Goal: Task Accomplishment & Management: Manage account settings

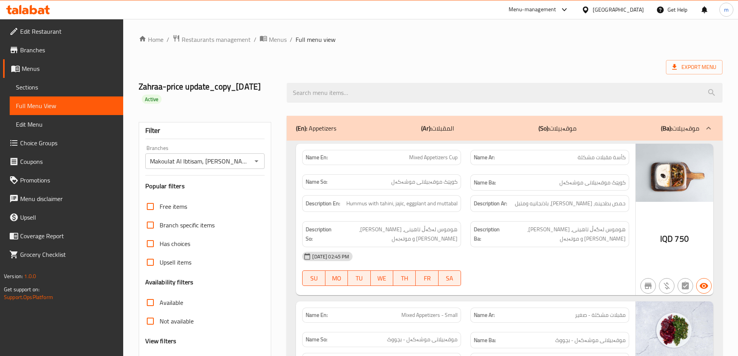
scroll to position [103, 0]
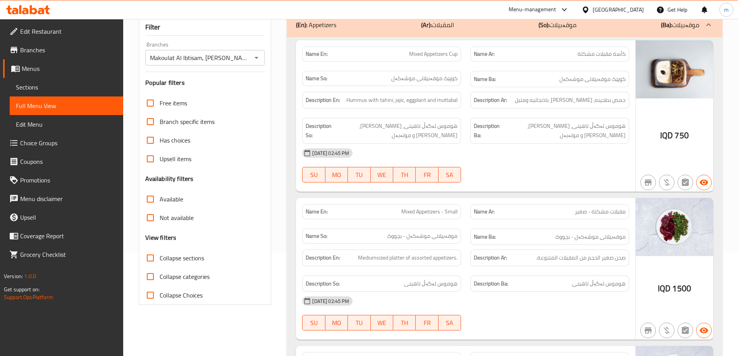
click at [39, 14] on icon at bounding box center [41, 11] width 7 height 7
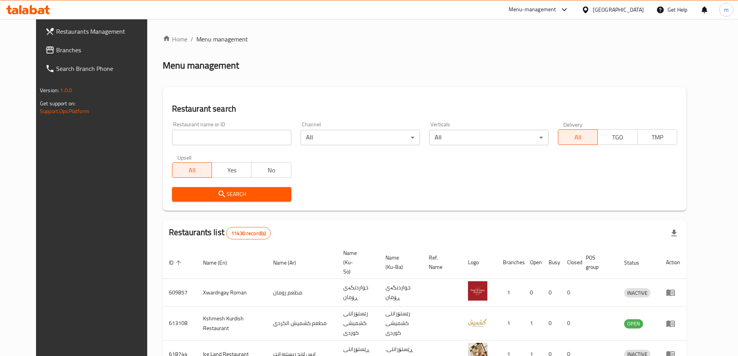
click at [50, 55] on link "Branches" at bounding box center [99, 50] width 120 height 19
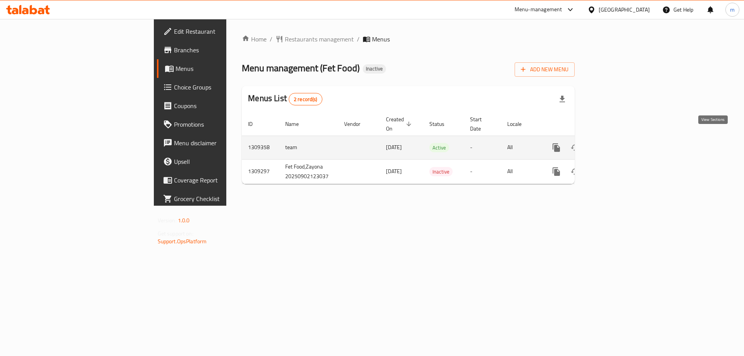
click at [617, 143] on icon "enhanced table" at bounding box center [612, 147] width 9 height 9
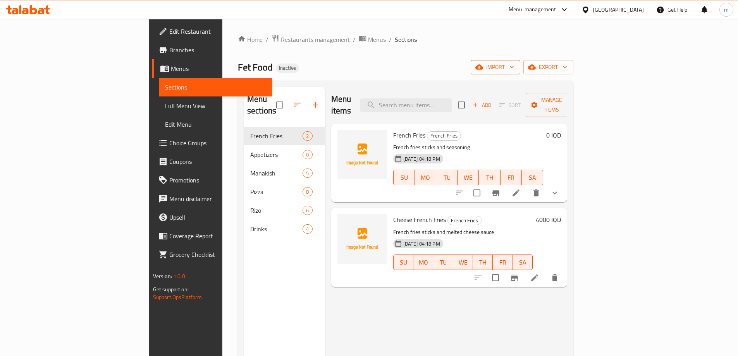
click at [520, 72] on button "import" at bounding box center [496, 67] width 50 height 14
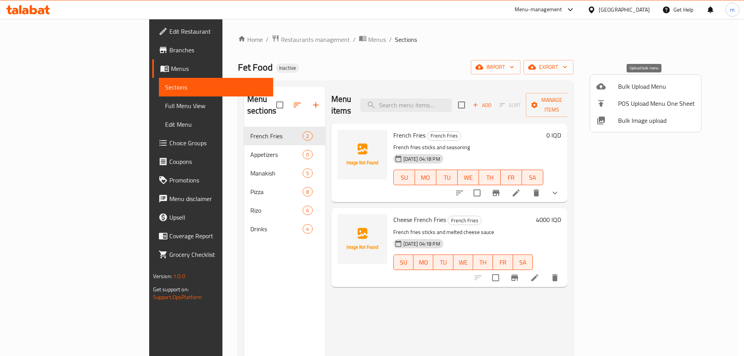
click at [629, 87] on span "Bulk Upload Menu" at bounding box center [656, 86] width 77 height 9
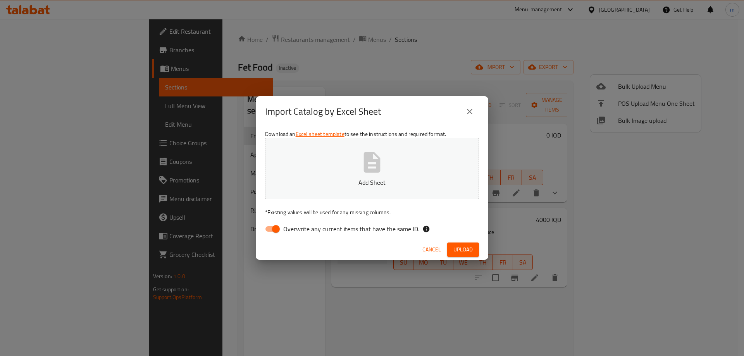
click at [268, 227] on input "Overwrite any current items that have the same ID." at bounding box center [276, 229] width 44 height 15
checkbox input "false"
click at [384, 170] on button "Add Sheet" at bounding box center [372, 168] width 214 height 61
click at [458, 251] on span "Upload" at bounding box center [462, 250] width 19 height 10
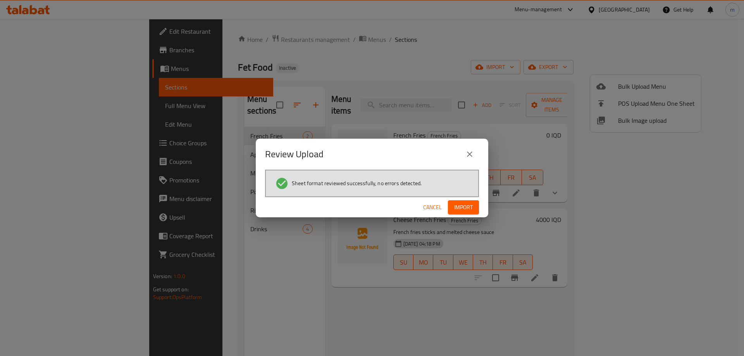
click at [475, 205] on button "Import" at bounding box center [463, 207] width 31 height 14
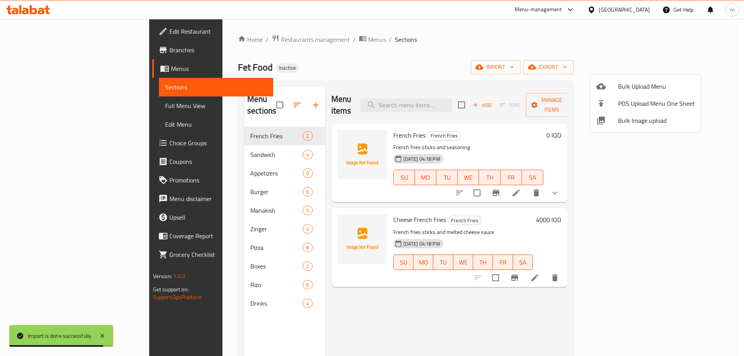
click at [56, 106] on div at bounding box center [372, 178] width 744 height 356
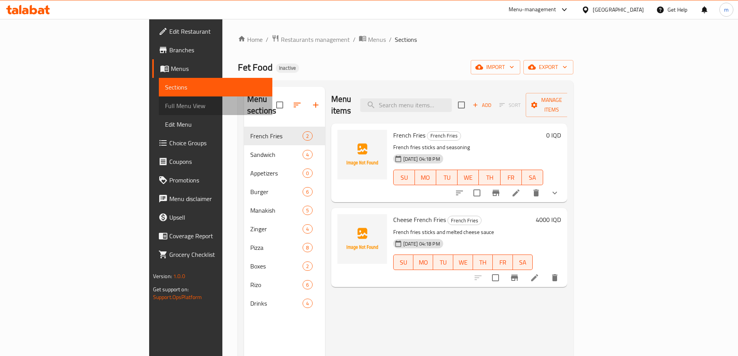
click at [165, 102] on span "Full Menu View" at bounding box center [215, 105] width 101 height 9
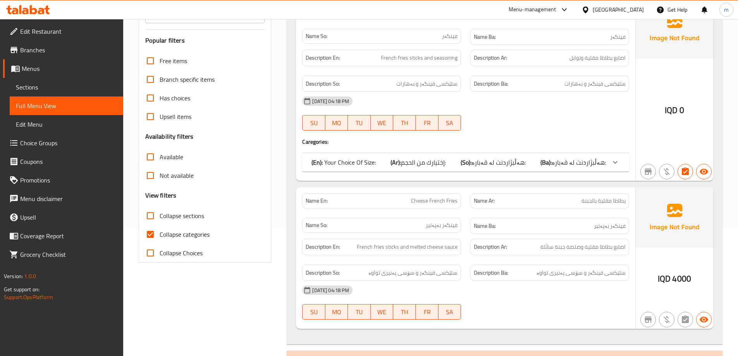
scroll to position [129, 0]
click at [150, 228] on input "Collapse categories" at bounding box center [150, 234] width 19 height 19
checkbox input "false"
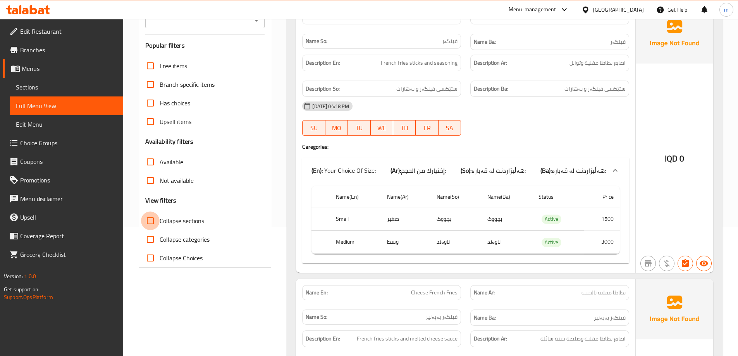
click at [150, 213] on input "Collapse sections" at bounding box center [150, 221] width 19 height 19
checkbox input "true"
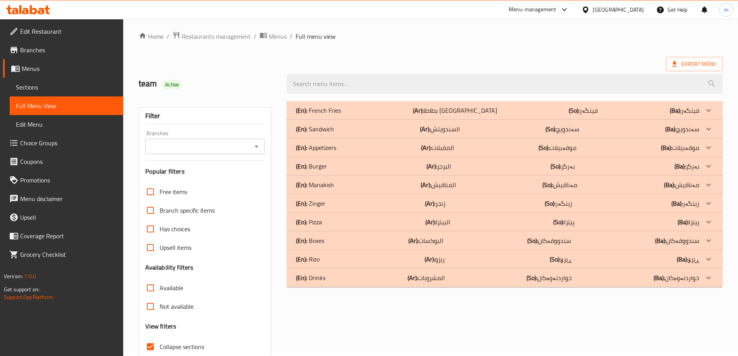
scroll to position [0, 0]
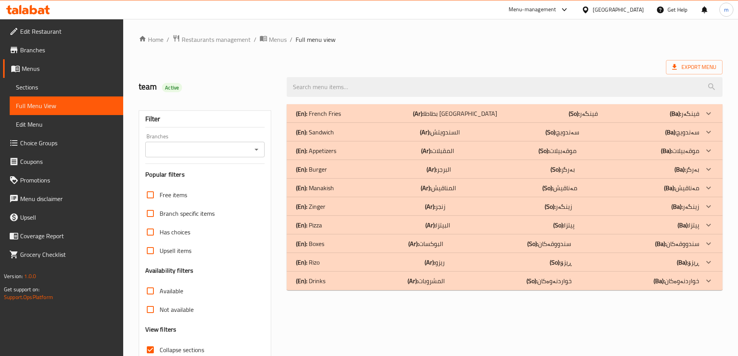
click at [327, 118] on p "(En): Sandwich" at bounding box center [318, 113] width 45 height 9
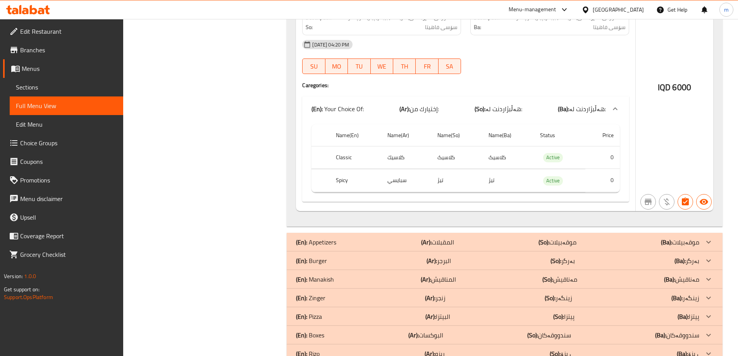
scroll to position [758, 0]
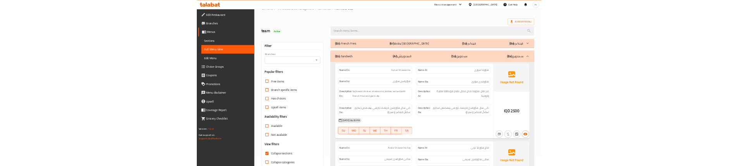
scroll to position [0, 0]
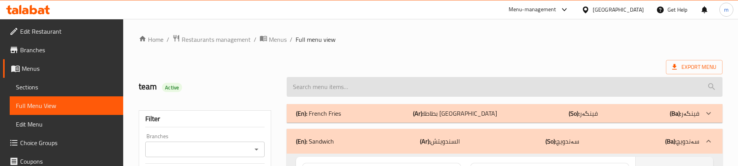
click at [337, 80] on input "search" at bounding box center [505, 87] width 436 height 20
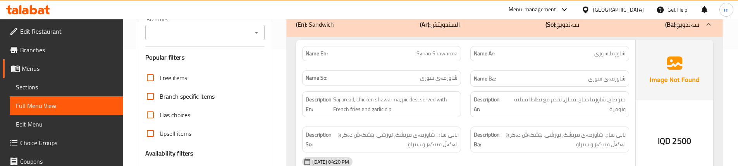
scroll to position [129, 0]
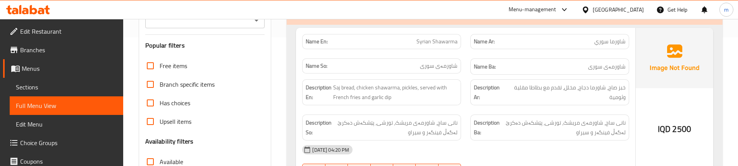
click at [469, 58] on div "Name Ba: شاورمەی سوری" at bounding box center [550, 67] width 168 height 26
click at [469, 54] on div "Name Ba: شاورمەی سوری" at bounding box center [550, 67] width 168 height 26
click at [401, 121] on span "نانی ساج، شاورمەی مریشک، تورشی، پێشکەش دەکرێ لەگەڵ فینگەر و سیراو" at bounding box center [395, 127] width 124 height 19
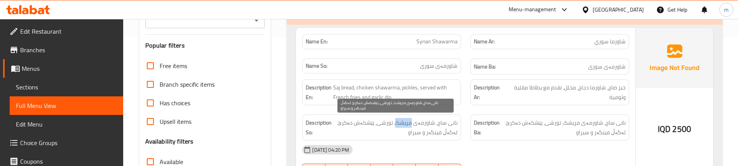
click at [401, 121] on span "نانی ساج، شاورمەی مریشک، تورشی، پێشکەش دەکرێ لەگەڵ فینگەر و سیراو" at bounding box center [395, 127] width 124 height 19
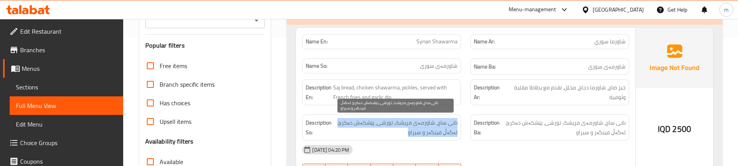
click at [401, 121] on span "نانی ساج، شاورمەی مریشک، تورشی، پێشکەش دەکرێ لەگەڵ فینگەر و سیراو" at bounding box center [395, 127] width 124 height 19
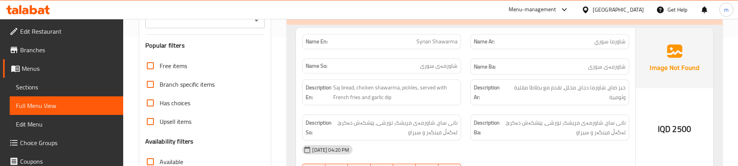
click at [459, 86] on div "Description En: Saj bread, chicken shawarma, pickles, served with French fries …" at bounding box center [381, 92] width 159 height 26
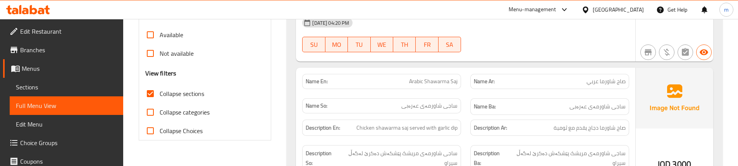
scroll to position [258, 0]
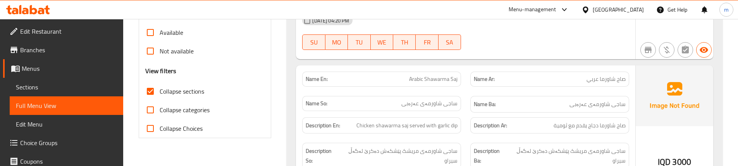
click at [458, 86] on div "Name En: Arabic Shawarma Saj" at bounding box center [381, 79] width 159 height 15
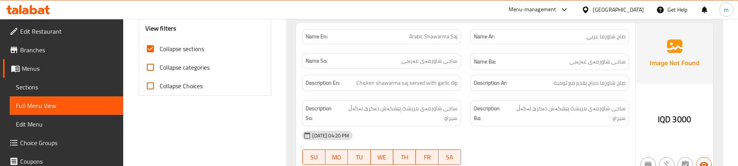
scroll to position [310, 0]
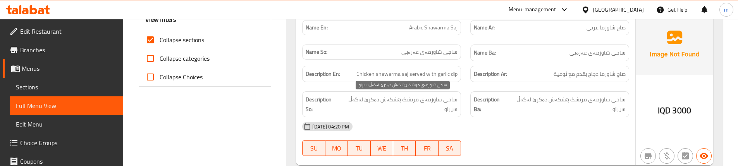
click at [434, 99] on span "ساجی شاورمەی مریشک پێشکەش دەکرێ لەگەڵ سیراو" at bounding box center [399, 104] width 118 height 19
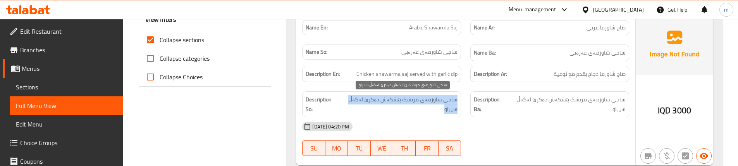
click at [434, 99] on span "ساجی شاورمەی مریشک پێشکەش دەکرێ لەگەڵ سیراو" at bounding box center [399, 104] width 118 height 19
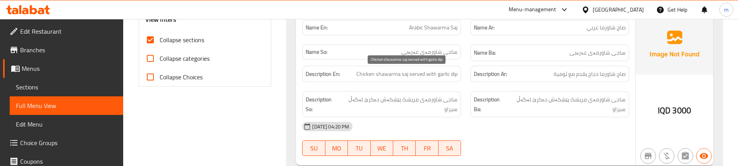
click at [451, 76] on span "Chicken shawarma saj served with garlic dip" at bounding box center [407, 74] width 101 height 10
click at [465, 82] on div "Description En: Chicken shawarma saj served with garlic dip" at bounding box center [382, 74] width 168 height 26
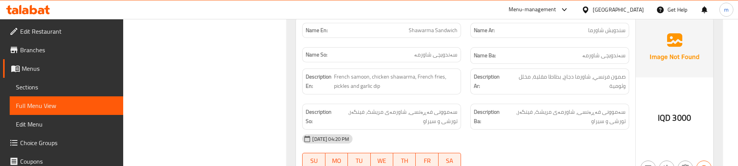
scroll to position [439, 0]
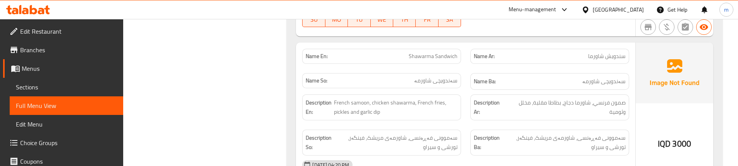
click at [470, 69] on div "Name Ba: سەندویچی شاورمە" at bounding box center [550, 82] width 168 height 26
click at [462, 57] on div "Name En: Shawarma Sandwich" at bounding box center [382, 56] width 168 height 24
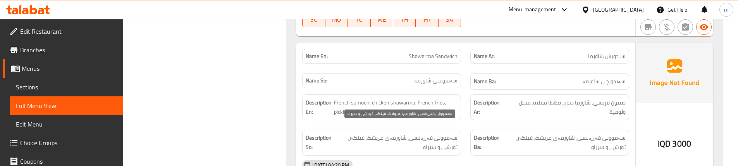
click at [404, 133] on span "سەموونی فەڕەنسی، شاورمەی مریشک، فینگەر، تورشی و سیراو" at bounding box center [397, 142] width 122 height 19
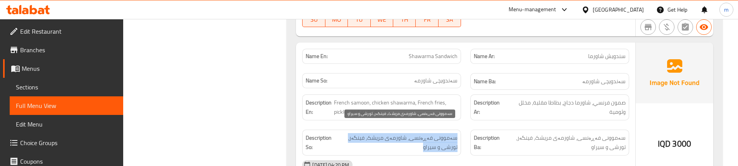
click at [404, 133] on span "سەموونی فەڕەنسی، شاورمەی مریشک، فینگەر، تورشی و سیراو" at bounding box center [397, 142] width 122 height 19
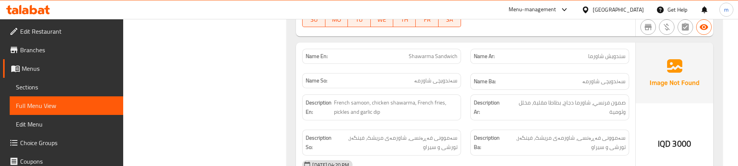
click at [478, 110] on div "Description Ar: صمون فرنسي، شاورما دجاج، بطاطا مقلية، مخلل وثومية" at bounding box center [549, 108] width 159 height 26
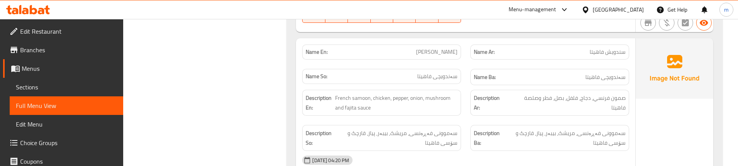
scroll to position [620, 0]
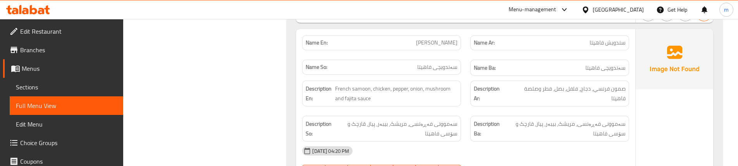
click at [547, 119] on span "سەموونی فەڕەنسی، مریشک، بیبەر، پیاز، قارچک و سۆسی فاهیتا" at bounding box center [565, 128] width 121 height 19
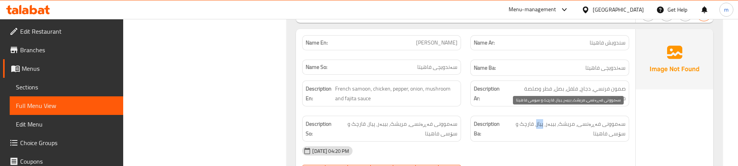
click at [547, 119] on span "سەموونی فەڕەنسی، مریشک، بیبەر، پیاز، قارچک و سۆسی فاهیتا" at bounding box center [565, 128] width 121 height 19
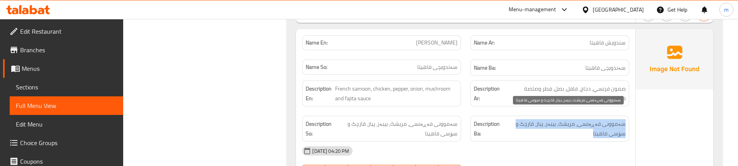
click at [547, 119] on span "سەموونی فەڕەنسی، مریشک، بیبەر، پیاز، قارچک و سۆسی فاهیتا" at bounding box center [565, 128] width 121 height 19
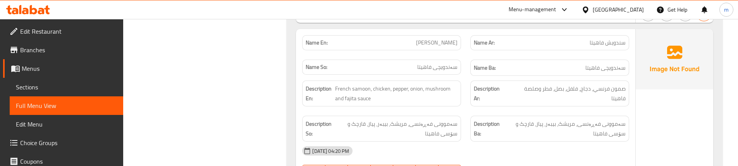
click at [465, 93] on div "Description En: French samoon, chicken, pepper, onion, mushroom and fajita sauce" at bounding box center [382, 93] width 168 height 35
click at [469, 111] on div "Description Ba: سەموونی فەڕەنسی، مریشک، بیبەر، پیاز، قارچک و سۆسی فاهیتا" at bounding box center [550, 128] width 168 height 35
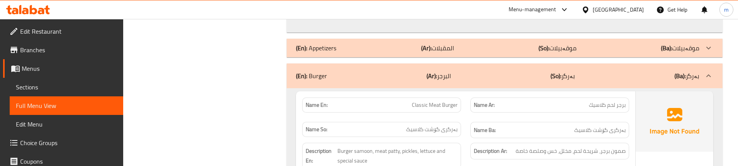
scroll to position [930, 0]
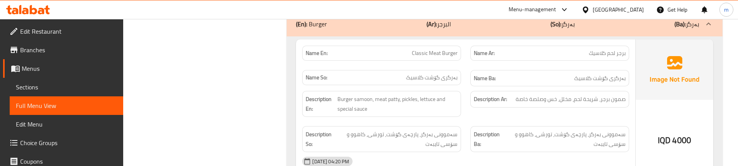
scroll to position [982, 0]
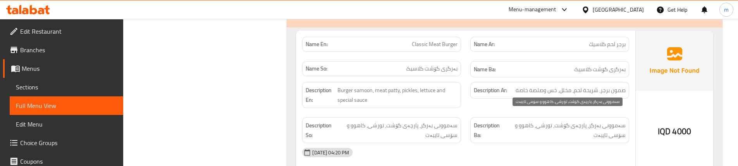
click at [553, 121] on span "سەموونی بەرگر، پارچەی گۆشت، تورشی، کاهوو و سۆسی تایبەت" at bounding box center [565, 130] width 121 height 19
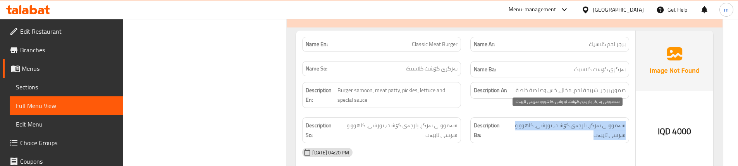
click at [553, 121] on span "سەموونی بەرگر، پارچەی گۆشت، تورشی، کاهوو و سۆسی تایبەت" at bounding box center [565, 130] width 121 height 19
click at [549, 121] on span "سەموونی بەرگر، پارچەی گۆشت، تورشی، کاهوو و سۆسی تایبەت" at bounding box center [565, 130] width 121 height 19
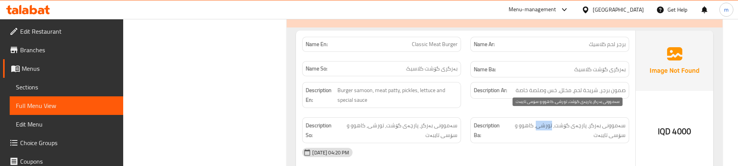
click at [549, 121] on span "سەموونی بەرگر، پارچەی گۆشت، تورشی، کاهوو و سۆسی تایبەت" at bounding box center [565, 130] width 121 height 19
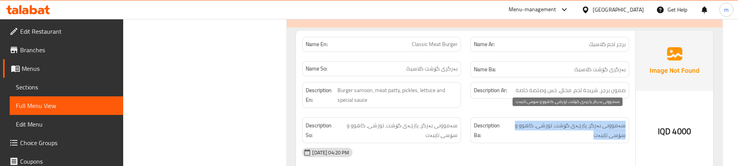
click at [549, 121] on span "سەموونی بەرگر، پارچەی گۆشت، تورشی، کاهوو و سۆسی تایبەت" at bounding box center [565, 130] width 121 height 19
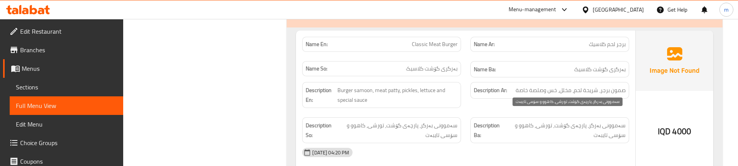
click at [559, 121] on span "سەموونی بەرگر، پارچەی گۆشت، تورشی، کاهوو و سۆسی تایبەت" at bounding box center [565, 130] width 121 height 19
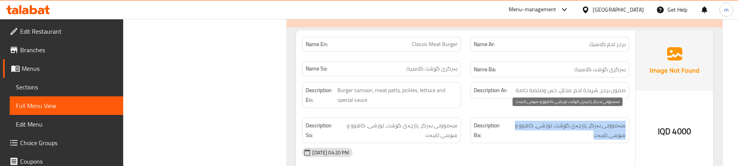
click at [559, 121] on span "سەموونی بەرگر، پارچەی گۆشت، تورشی، کاهوو و سۆسی تایبەت" at bounding box center [565, 130] width 121 height 19
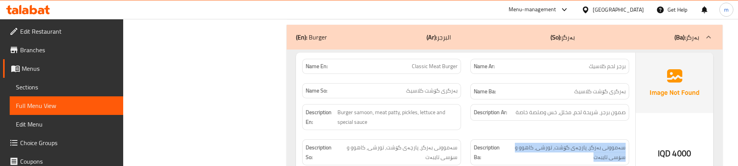
scroll to position [968, 0]
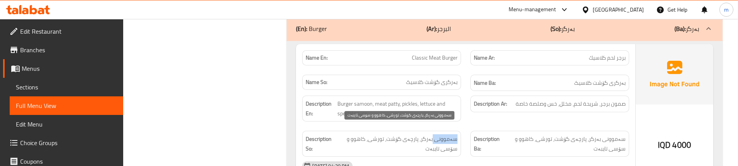
click at [444, 134] on span "سەموونی بەرگر، پارچەی گۆشت، تورشی، کاهوو و سۆسی تایبەت" at bounding box center [397, 143] width 122 height 19
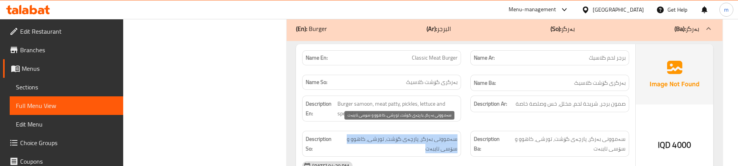
click at [444, 134] on span "سەموونی بەرگر، پارچەی گۆشت، تورشی، کاهوو و سۆسی تایبەت" at bounding box center [397, 143] width 122 height 19
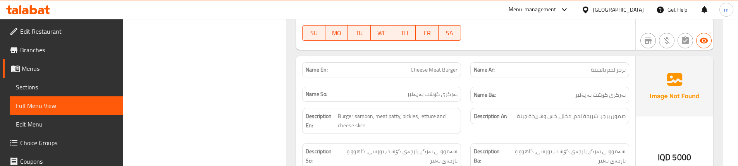
scroll to position [1149, 0]
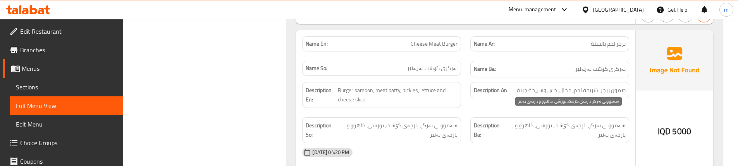
click at [605, 121] on span "سەموونی بەرگر، پارچەی گۆشت، تورشی، کاهوو و پارچەی پەنیر" at bounding box center [565, 130] width 121 height 19
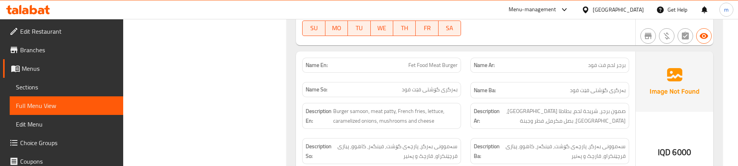
scroll to position [1304, 0]
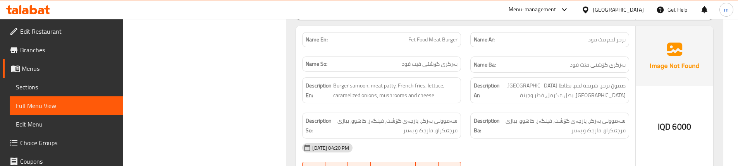
scroll to position [1330, 0]
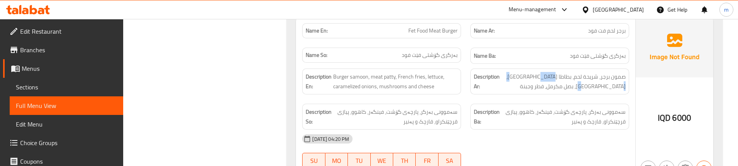
drag, startPoint x: 530, startPoint y: 67, endPoint x: 609, endPoint y: 84, distance: 81.0
copy span "بصل [PERSON_NAME]،"
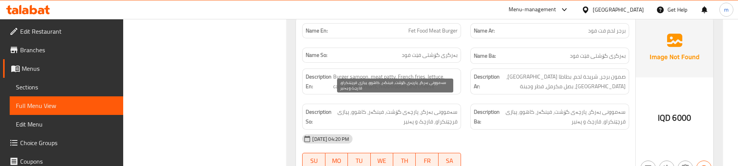
click at [452, 107] on span "سەموونی بەرگر، پارچەی گۆشت، فینگەر، کاهوو، پیازی قرچێنکراو، قارچک و پەنیر" at bounding box center [395, 116] width 124 height 19
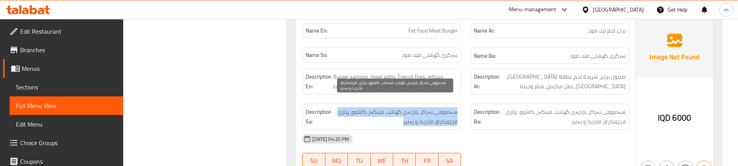
click at [452, 107] on span "سەموونی بەرگر، پارچەی گۆشت، فینگەر، کاهوو، پیازی قرچێنکراو، قارچک و پەنیر" at bounding box center [395, 116] width 124 height 19
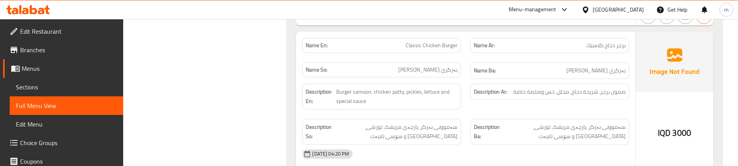
scroll to position [1485, 0]
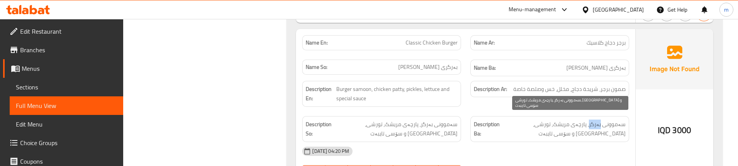
click at [596, 120] on span "سەموونی بەرگر، پارچەی مریشک، تورشی، [GEOGRAPHIC_DATA] و سۆسی تایبەت" at bounding box center [563, 129] width 124 height 19
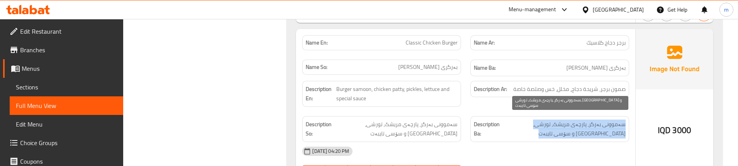
click at [596, 120] on span "سەموونی بەرگر، پارچەی مریشک، تورشی، [GEOGRAPHIC_DATA] و سۆسی تایبەت" at bounding box center [563, 129] width 124 height 19
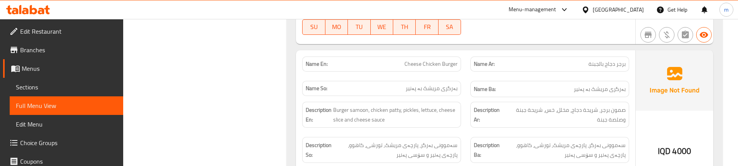
scroll to position [1640, 0]
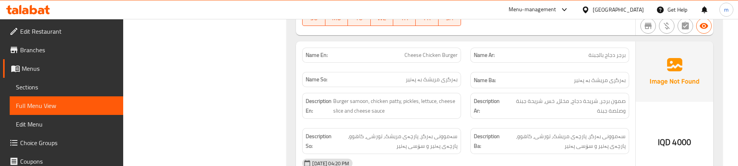
click at [460, 50] on div "Name En: Cheese Chicken Burger" at bounding box center [381, 55] width 159 height 15
click at [436, 51] on span "Cheese Chicken Burger" at bounding box center [431, 55] width 53 height 8
click at [465, 88] on div "Description En: Burger samoon, chicken [PERSON_NAME], pickles, lettuce, cheese …" at bounding box center [382, 105] width 168 height 35
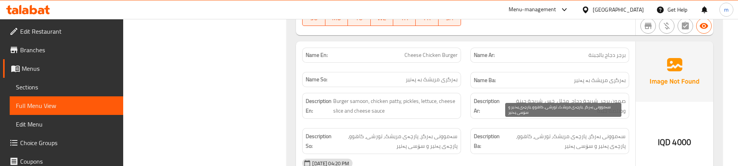
click at [594, 132] on span "سەموونی بەرگر، پارچەی مریشک، تورشی، کاهوو، پارچەی پەنیر و سۆسی پەنیر" at bounding box center [563, 141] width 124 height 19
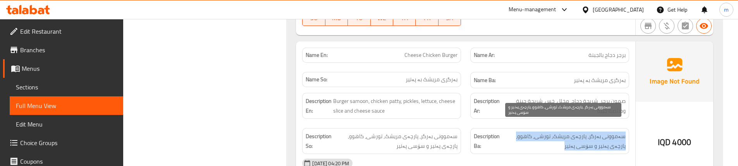
click at [594, 132] on span "سەموونی بەرگر، پارچەی مریشک، تورشی، کاهوو، پارچەی پەنیر و سۆسی پەنیر" at bounding box center [563, 141] width 124 height 19
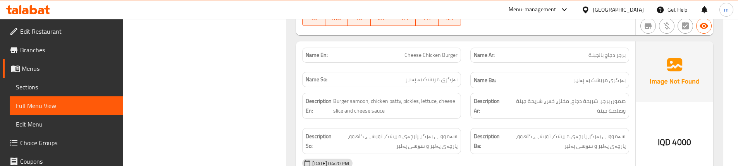
click at [477, 111] on div "Description Ar: صمون برجر، شريحة دجاج، مخلل، خس، شريحة جبنة وصلصة جبنة" at bounding box center [550, 105] width 168 height 35
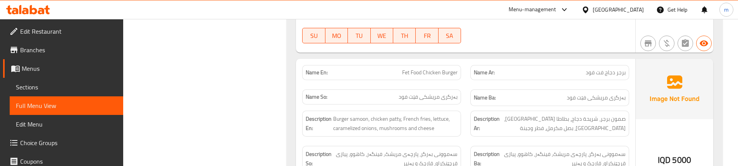
scroll to position [1795, 0]
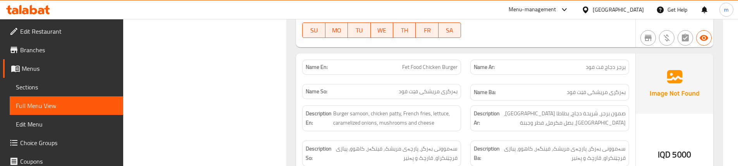
click at [470, 67] on div "Name Ar: برجر دجاج فت فود" at bounding box center [550, 67] width 168 height 24
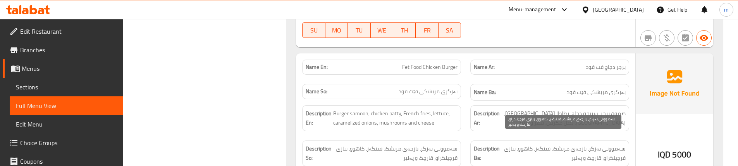
click at [564, 144] on span "سەموونی بەرگر، پارچەی مریشک، فینگەر، کاهوو، پیازی قرچێنکراو، قارچک و پەنیر" at bounding box center [563, 153] width 124 height 19
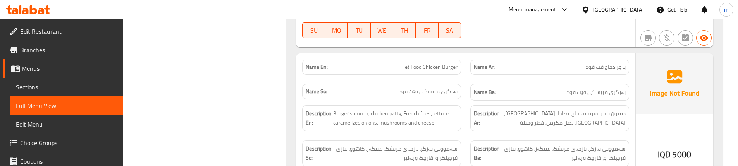
click at [585, 109] on span "صمون برجر، شريحة دجاج، بطاطا [GEOGRAPHIC_DATA]، [GEOGRAPHIC_DATA]، بصل مكرمل، ف…" at bounding box center [563, 118] width 124 height 19
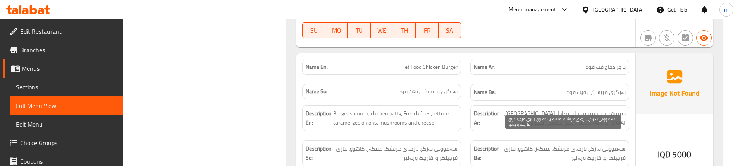
click at [580, 144] on span "سەموونی بەرگر، پارچەی مریشک، فینگەر، کاهوو، پیازی قرچێنکراو، قارچک و پەنیر" at bounding box center [563, 153] width 124 height 19
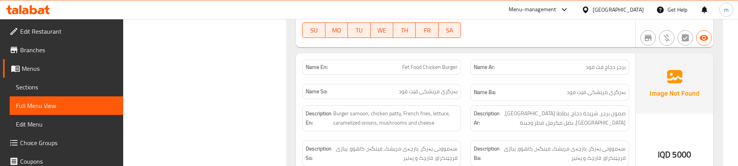
click at [459, 136] on div "Description So: سەموونی بەرگر، پارچەی مریشک، فینگەر، کاهوو، پیازی قرچێنکراو، قا…" at bounding box center [382, 153] width 168 height 35
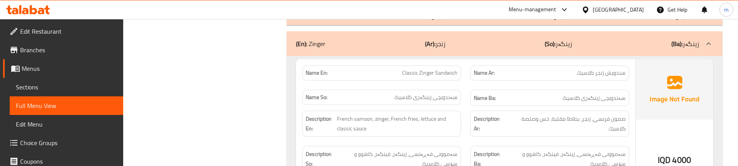
scroll to position [2027, 0]
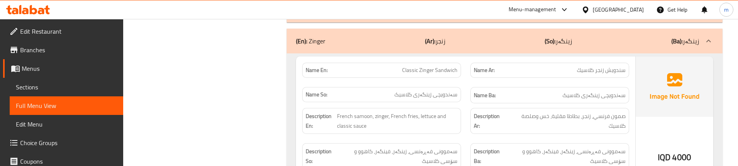
click at [52, 86] on span "Sections" at bounding box center [66, 87] width 101 height 9
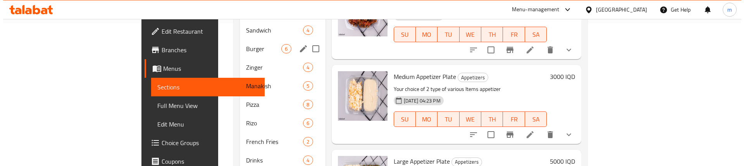
scroll to position [134, 0]
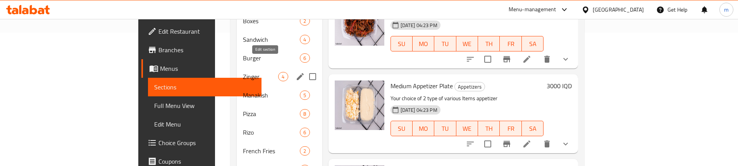
click at [296, 72] on icon "edit" at bounding box center [300, 76] width 9 height 9
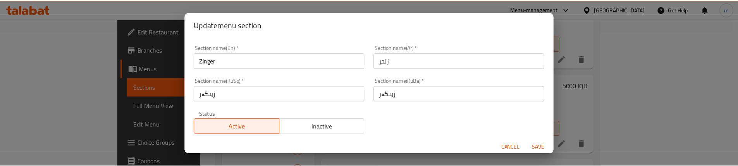
scroll to position [1, 0]
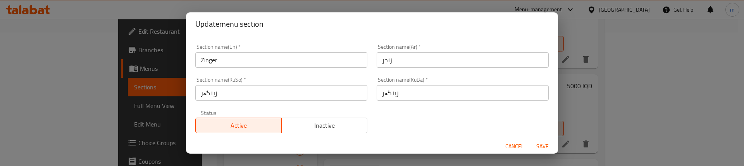
click at [419, 62] on input "زنجر" at bounding box center [463, 60] width 172 height 16
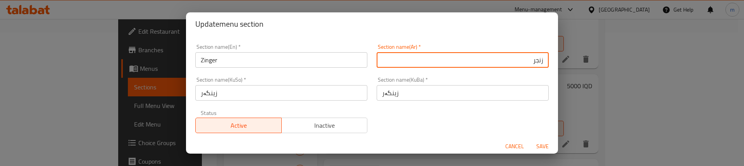
click at [531, 63] on input "زنجر" at bounding box center [463, 60] width 172 height 16
type input "الزنجر"
click at [426, 110] on div "Section name(En)   * Zinger Section name(En) * Section name(Ar)   * الزنجر Sect…" at bounding box center [372, 89] width 363 height 98
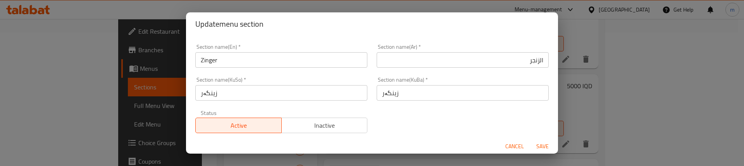
click at [541, 146] on span "Save" at bounding box center [542, 147] width 19 height 10
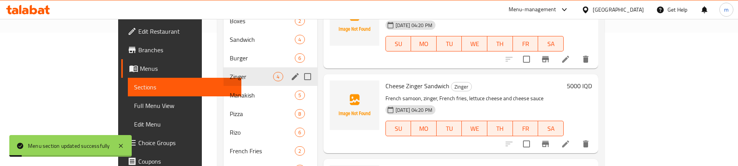
click at [134, 107] on span "Full Menu View" at bounding box center [184, 105] width 101 height 9
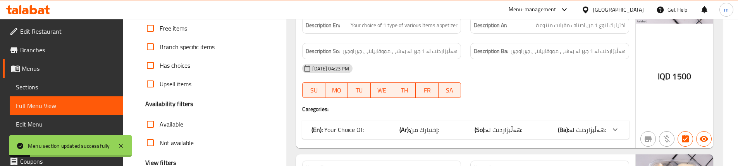
scroll to position [237, 0]
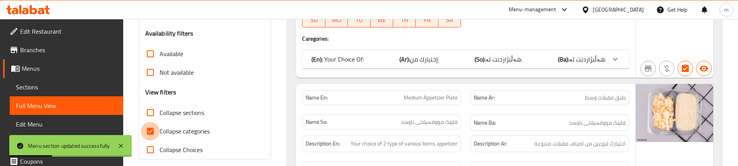
click at [153, 129] on input "Collapse categories" at bounding box center [150, 131] width 19 height 19
checkbox input "false"
click at [153, 109] on input "Collapse sections" at bounding box center [150, 112] width 19 height 19
checkbox input "true"
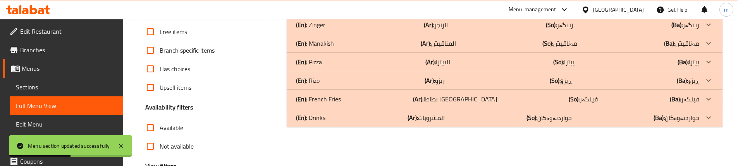
scroll to position [134, 0]
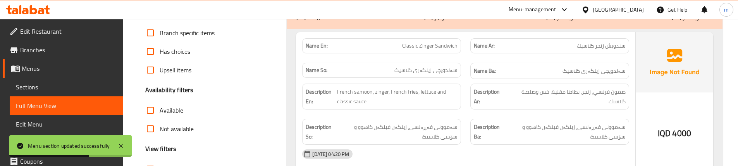
scroll to position [186, 0]
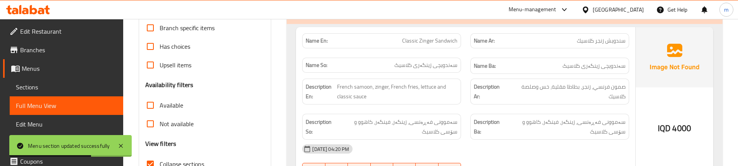
click at [467, 86] on div "Description Ar: صمون فرنسي، زنجر، بطاطا [GEOGRAPHIC_DATA]، خس وصلصة كلاسيك" at bounding box center [550, 91] width 168 height 35
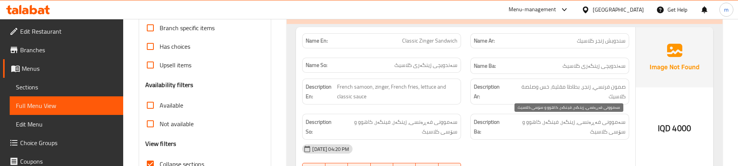
click at [616, 128] on span "سەموونی فەڕەنسی، زینگەر، فینگەر، کاهوو و سۆسی کلاسیک" at bounding box center [565, 126] width 121 height 19
click at [615, 129] on span "سەموونی فەڕەنسی، زینگەر، فینگەر، کاهوو و سۆسی کلاسیک" at bounding box center [565, 126] width 121 height 19
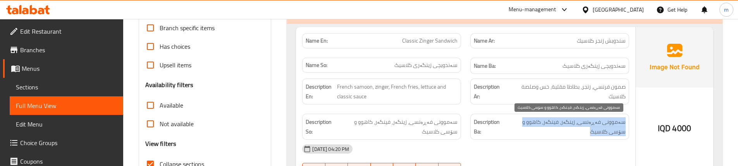
click at [615, 129] on span "سەموونی فەڕەنسی، زینگەر، فینگەر، کاهوو و سۆسی کلاسیک" at bounding box center [565, 126] width 121 height 19
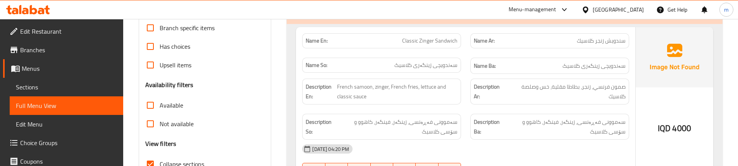
click at [465, 104] on div "Description En: French samoon, zinger, French fries, lettuce and classic sauce" at bounding box center [382, 91] width 168 height 35
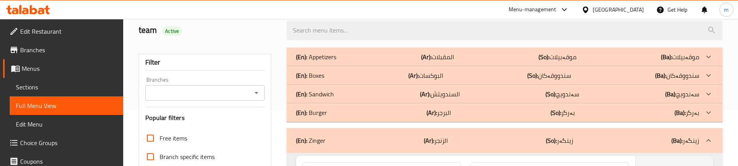
scroll to position [56, 0]
click at [405, 62] on div "(En): Burger (Ar): البرجر (So): بەرگر (Ba): بەرگر" at bounding box center [497, 57] width 403 height 9
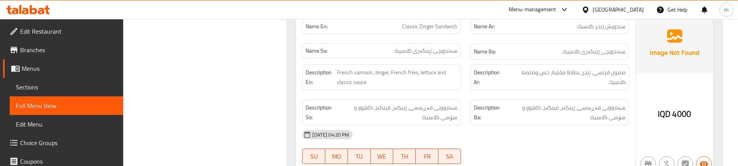
scroll to position [1219, 0]
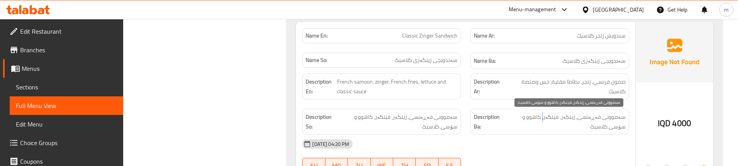
click at [549, 117] on span "سەموونی فەڕەنسی، زینگەر، فینگەر، کاهوو و سۆسی کلاسیک" at bounding box center [565, 121] width 121 height 19
click at [542, 115] on span "سەموونی فەڕەنسی، زینگەر، فینگەر، کاهوو و سۆسی کلاسیک" at bounding box center [565, 121] width 121 height 19
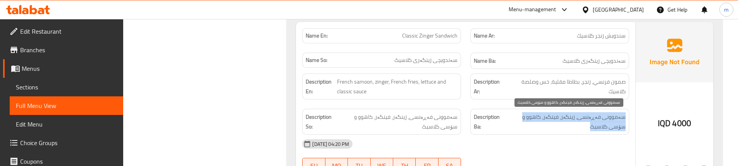
click at [542, 115] on span "سەموونی فەڕەنسی، زینگەر، فینگەر، کاهوو و سۆسی کلاسیک" at bounding box center [565, 121] width 121 height 19
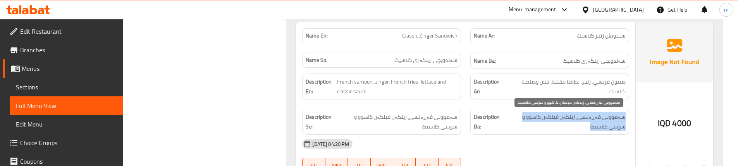
click at [545, 119] on span "سەموونی فەڕەنسی، زینگەر، فینگەر، کاهوو و سۆسی کلاسیک" at bounding box center [565, 121] width 121 height 19
click at [545, 120] on span "سەموونی فەڕەنسی، زینگەر، فینگەر، کاهوو و سۆسی کلاسیک" at bounding box center [565, 121] width 121 height 19
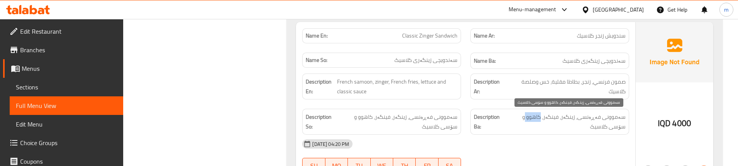
click at [545, 120] on span "سەموونی فەڕەنسی، زینگەر، فینگەر، کاهوو و سۆسی کلاسیک" at bounding box center [565, 121] width 121 height 19
click at [546, 120] on span "سەموونی فەڕەنسی، زینگەر، فینگەر، کاهوو و سۆسی کلاسیک" at bounding box center [565, 121] width 121 height 19
click at [547, 121] on span "سەموونی فەڕەنسی، زینگەر، فینگەر، کاهوو و سۆسی کلاسیک" at bounding box center [565, 121] width 121 height 19
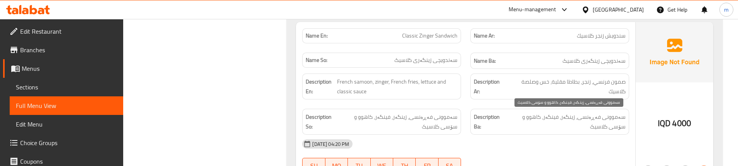
click at [547, 119] on span "سەموونی فەڕەنسی، زینگەر، فینگەر، کاهوو و سۆسی کلاسیک" at bounding box center [565, 121] width 121 height 19
click at [543, 130] on span "سەموونی فەڕەنسی، زینگەر، فینگەر، کاهوو و سۆسی کلاسیک" at bounding box center [565, 121] width 121 height 19
click at [547, 117] on span "سەموونی فەڕەنسی، زینگەر، فینگەر، کاهوو و سۆسی کلاسیک" at bounding box center [565, 121] width 121 height 19
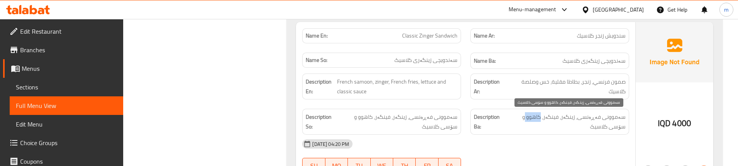
click at [547, 119] on span "سەموونی فەڕەنسی، زینگەر، فینگەر، کاهوو و سۆسی کلاسیک" at bounding box center [565, 121] width 121 height 19
click at [547, 117] on span "سەموونی فەڕەنسی، زینگەر، فینگەر، کاهوو و سۆسی کلاسیک" at bounding box center [565, 121] width 121 height 19
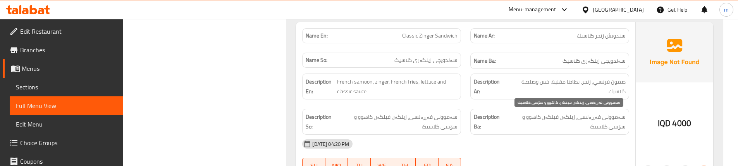
click at [548, 117] on span "سەموونی فەڕەنسی، زینگەر، فینگەر، کاهوو و سۆسی کلاسیک" at bounding box center [565, 121] width 121 height 19
click at [546, 118] on span "سەموونی فەڕەنسی، زینگەر، فینگەر، کاهوو و سۆسی کلاسیک" at bounding box center [565, 121] width 121 height 19
copy span
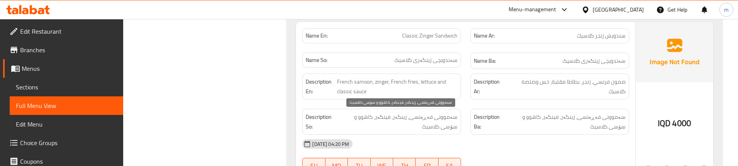
click at [413, 114] on span "سەموونی فەڕەنسی، زینگەر، فینگەر، کاهوو و سۆسی کلاسیک" at bounding box center [397, 121] width 121 height 19
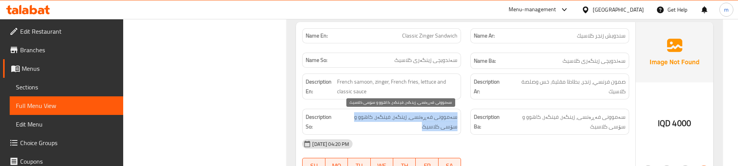
click at [413, 114] on span "سەموونی فەڕەنسی، زینگەر، فینگەر، کاهوو و سۆسی کلاسیک" at bounding box center [397, 121] width 121 height 19
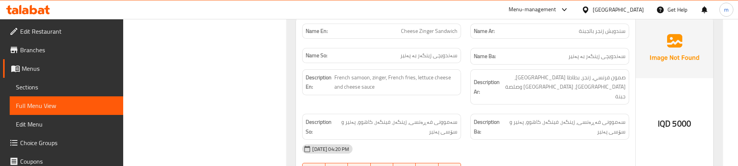
scroll to position [1400, 0]
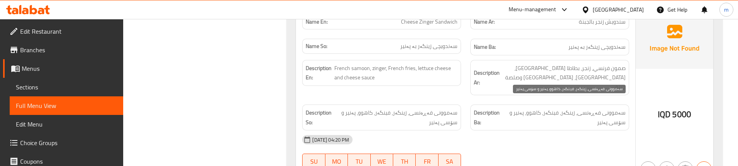
click at [559, 108] on span "سەموونی فەڕەنسی، زینگەر، فینگەر، کاهوو، پەنیر و سۆسی پەنیر" at bounding box center [565, 117] width 122 height 19
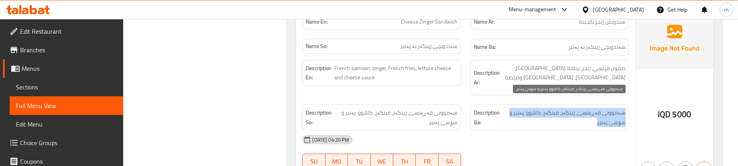
click at [559, 108] on span "سەموونی فەڕەنسی، زینگەر، فینگەر، کاهوو، پەنیر و سۆسی پەنیر" at bounding box center [565, 117] width 122 height 19
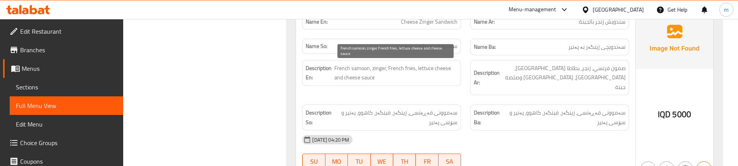
click at [437, 70] on span "French samoon, zinger, French fries, lettuce cheese and cheese sauce" at bounding box center [395, 73] width 123 height 19
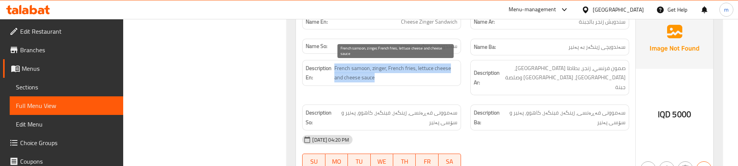
click at [437, 70] on span "French samoon, zinger, French fries, lettuce cheese and cheese sauce" at bounding box center [395, 73] width 123 height 19
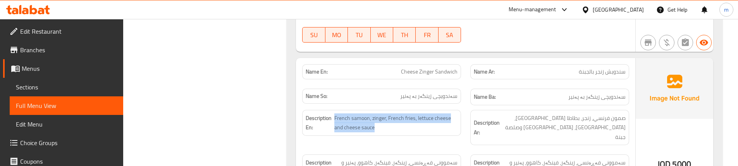
scroll to position [1348, 0]
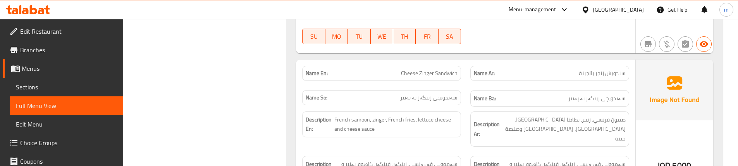
copy span "Cheese Zinger Sandwich"
click at [79, 85] on span "Sections" at bounding box center [66, 87] width 101 height 9
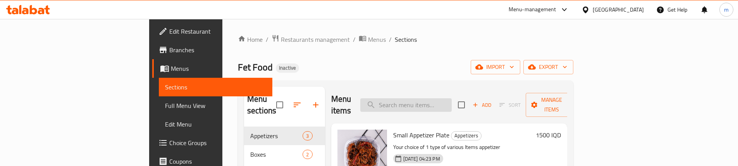
click at [441, 98] on input "search" at bounding box center [405, 105] width 91 height 14
paste input "Cheese Zinger Sandwich"
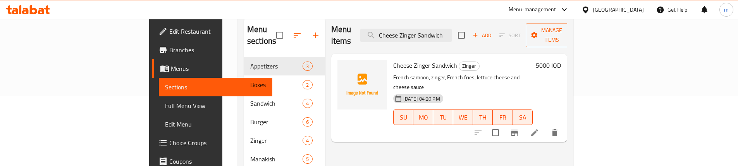
scroll to position [78, 0]
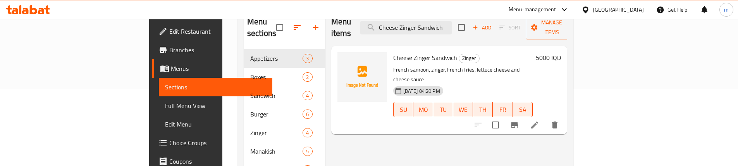
type input "Cheese Zinger Sandwich"
click at [539, 121] on icon at bounding box center [534, 125] width 9 height 9
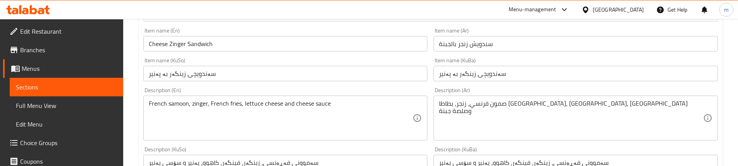
scroll to position [155, 0]
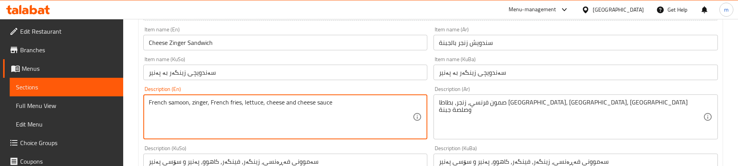
type textarea "French samoon, zinger, French fries, lettuce, cheese and cheese sauce"
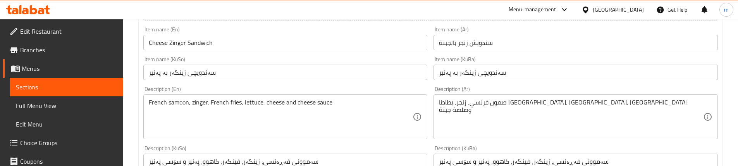
click at [407, 95] on div "French samoon, zinger, French fries, lettuce, cheese and cheese sauce Descripti…" at bounding box center [285, 117] width 284 height 45
click at [395, 94] on div "Description (En) French samoon, zinger, French fries, lettuce, cheese and chees…" at bounding box center [285, 112] width 284 height 53
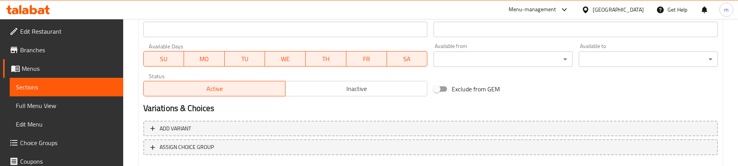
scroll to position [470, 0]
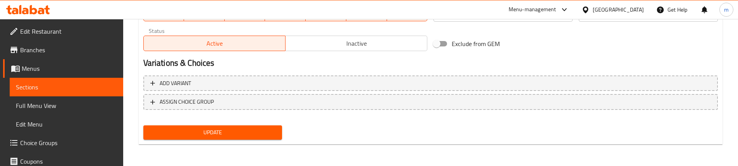
click at [221, 137] on span "Update" at bounding box center [213, 133] width 127 height 10
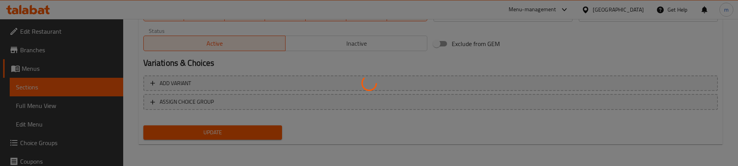
click at [46, 107] on div at bounding box center [369, 83] width 738 height 166
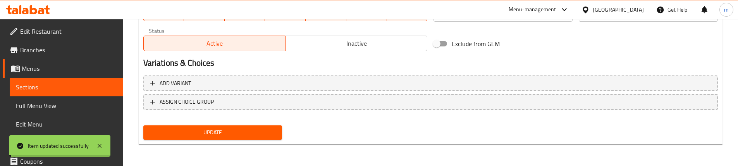
click at [46, 107] on span "Full Menu View" at bounding box center [66, 105] width 101 height 9
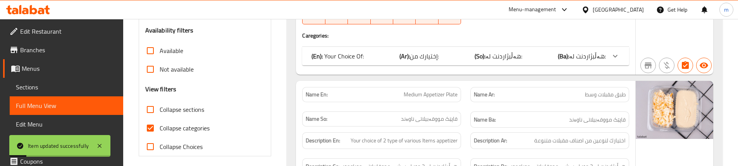
scroll to position [238, 0]
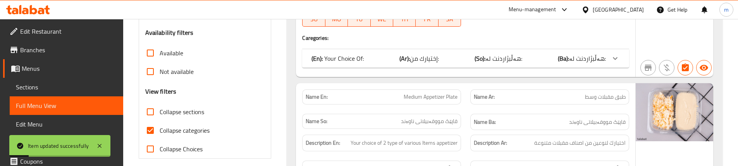
click at [195, 129] on span "Collapse categories" at bounding box center [185, 130] width 50 height 9
click at [160, 129] on input "Collapse categories" at bounding box center [150, 130] width 19 height 19
checkbox input "false"
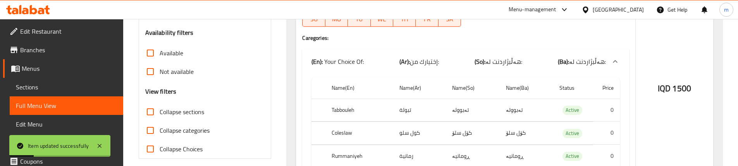
click at [177, 112] on span "Collapse sections" at bounding box center [182, 111] width 45 height 9
click at [160, 112] on input "Collapse sections" at bounding box center [150, 112] width 19 height 19
checkbox input "true"
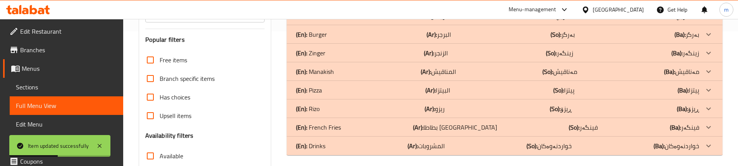
scroll to position [134, 0]
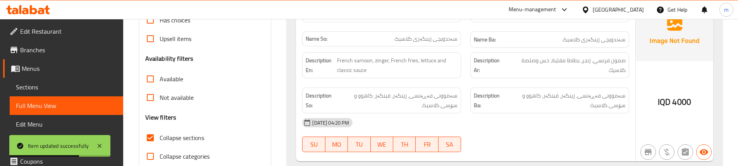
scroll to position [310, 0]
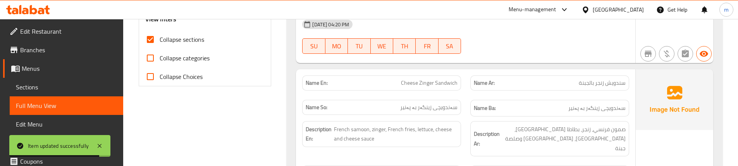
click at [463, 106] on div "Name So: [PERSON_NAME]" at bounding box center [382, 108] width 168 height 26
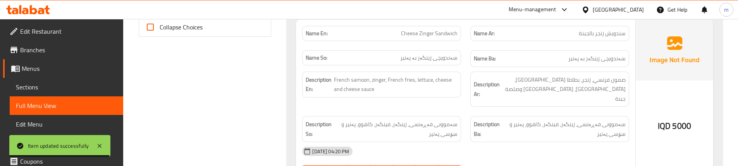
scroll to position [362, 0]
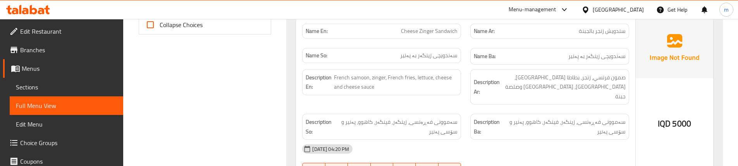
click at [464, 109] on div "Description So: سەموونی فەڕەنسی، زینگەر، فینگەر، کاهوو، پەنیر و سۆسی پەنیر" at bounding box center [382, 126] width 168 height 35
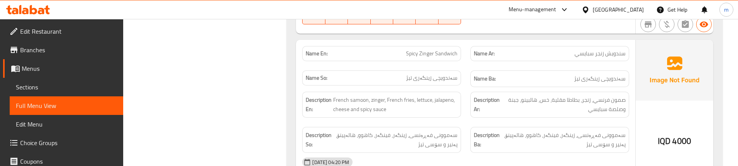
scroll to position [517, 0]
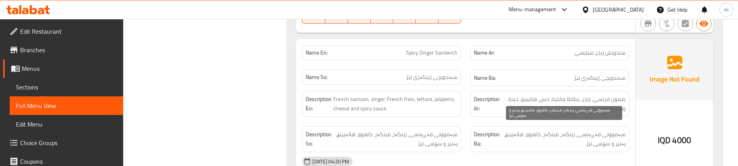
click at [587, 130] on span "سەموونی فەڕەنسی، زینگەر، فینگەر، کاهوو، هالەپینۆ، پەنیر و سۆسی تیژ" at bounding box center [564, 139] width 124 height 19
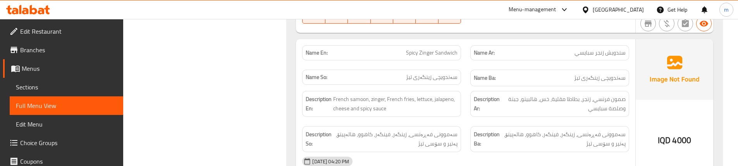
click at [588, 126] on div "Description Ba: سەموونی فەڕەنسی، زینگەر، فینگەر، کاهوو، هالەپینۆ، پەنیر و سۆسی …" at bounding box center [549, 139] width 159 height 26
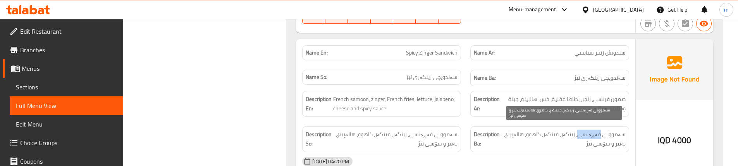
click at [583, 130] on span "سەموونی فەڕەنسی، زینگەر، فینگەر، کاهوو، هالەپینۆ، پەنیر و سۆسی تیژ" at bounding box center [564, 139] width 124 height 19
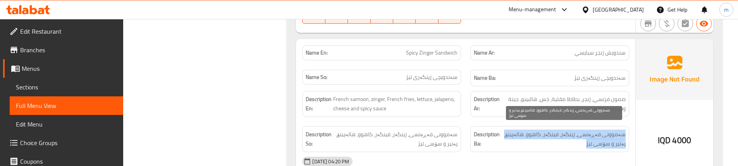
click at [583, 130] on span "سەموونی فەڕەنسی، زینگەر، فینگەر، کاهوو، هالەپینۆ، پەنیر و سۆسی تیژ" at bounding box center [564, 139] width 124 height 19
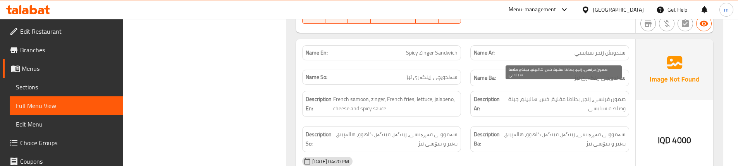
click at [513, 103] on span "صمون فرنسي، زنجر، بطاطا مقلية، خس، هالبينو، جبنة وصلصة سبايسي" at bounding box center [564, 104] width 124 height 19
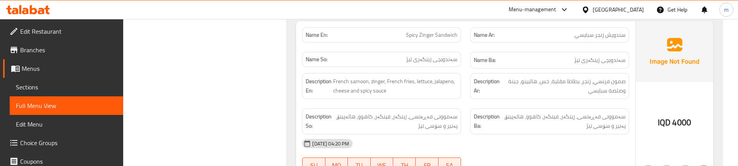
scroll to position [543, 0]
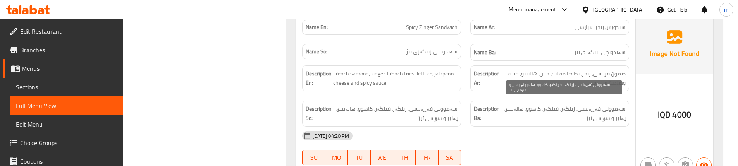
click at [574, 104] on span "سەموونی فەڕەنسی، زینگەر، فینگەر، کاهوو، هالەپینۆ، پەنیر و سۆسی تیژ" at bounding box center [564, 113] width 124 height 19
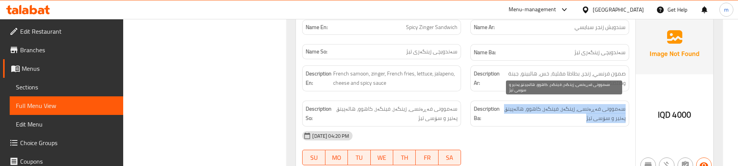
click at [574, 104] on span "سەموونی فەڕەنسی، زینگەر، فینگەر، کاهوو، هالەپینۆ، پەنیر و سۆسی تیژ" at bounding box center [564, 113] width 124 height 19
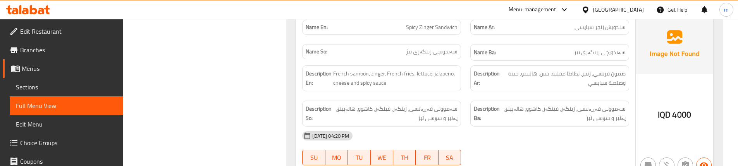
click at [479, 85] on div "Description Ar: صمون فرنسي، زنجر، بطاطا [GEOGRAPHIC_DATA]، [GEOGRAPHIC_DATA]، […" at bounding box center [550, 78] width 168 height 35
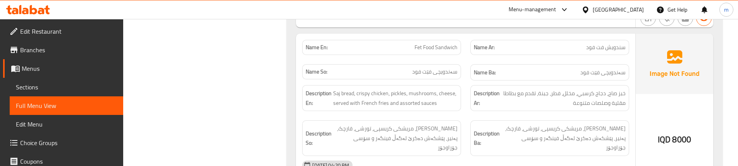
scroll to position [698, 0]
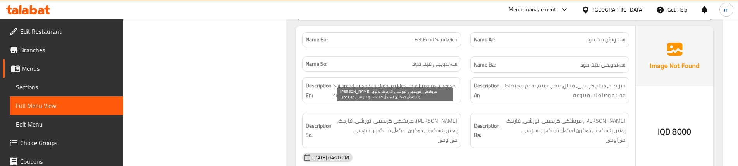
click at [390, 116] on span "[PERSON_NAME]، مریشکی کریسپی، تورشی، قارچک، پەنیر، پێشکەش دەکرێ لەگەڵ فینگەر و …" at bounding box center [395, 130] width 124 height 29
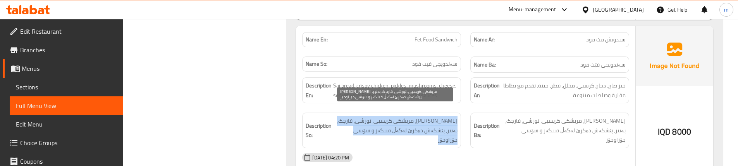
click at [390, 116] on span "[PERSON_NAME]، مریشکی کریسپی، تورشی، قارچک، پەنیر، پێشکەش دەکرێ لەگەڵ فینگەر و …" at bounding box center [395, 130] width 124 height 29
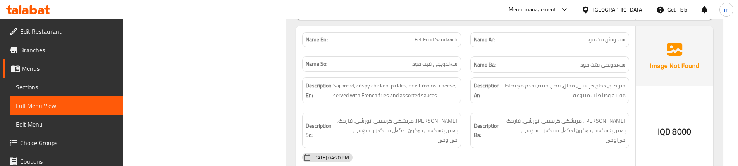
click at [468, 90] on div "Description Ar: خبز صاج، دجاج كرسبي، مخلل، فطر، جبنة، تقدم مع بطاطا مقلية وصلصا…" at bounding box center [550, 90] width 168 height 35
click at [465, 98] on div "Description En: Saj bread, crispy chicken, pickles, mushrooms, cheese, served w…" at bounding box center [382, 90] width 168 height 35
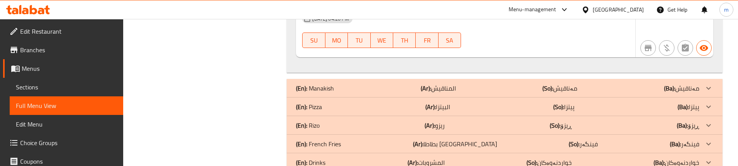
scroll to position [839, 0]
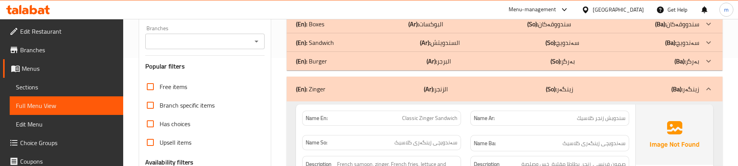
scroll to position [0, 0]
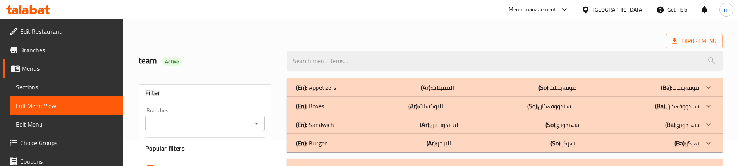
click at [369, 92] on div "(En): Boxes (Ar): البوكسات (So): سندووقەکان (Ba): سندووقەکان" at bounding box center [497, 87] width 403 height 9
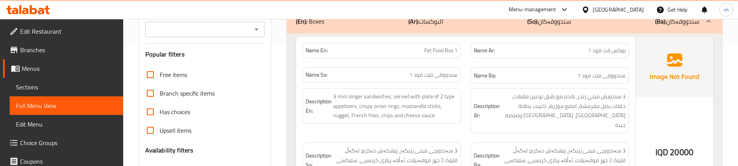
scroll to position [129, 0]
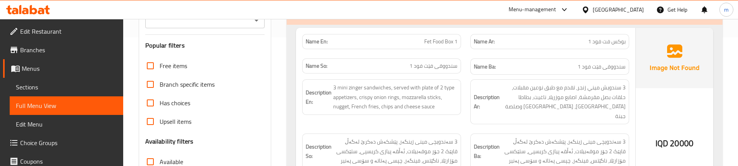
click at [465, 48] on div "Name En: Fet Food Box 1" at bounding box center [382, 41] width 168 height 24
click at [506, 24] on div "(En): Boxes (Ar): البوكسات (So): سندووقەکان (Ba): سندووقەکان" at bounding box center [505, 12] width 436 height 25
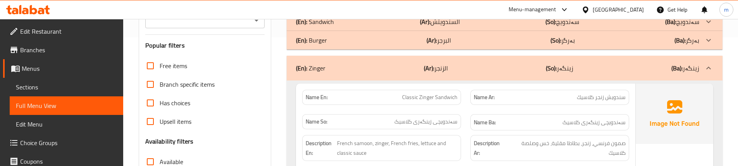
click at [390, 100] on p "Name En: Classic Zinger Sandwich" at bounding box center [382, 97] width 152 height 8
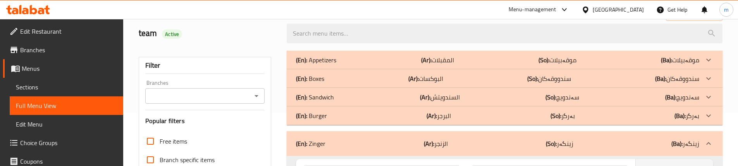
scroll to position [52, 0]
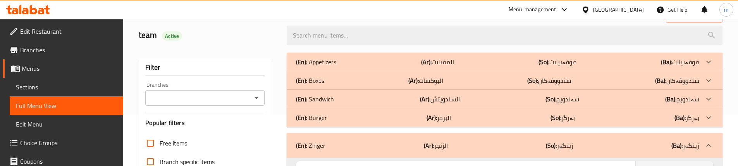
click at [376, 71] on div "(En): Boxes (Ar): البوكسات (So): سندووقەکان (Ba): سندووقەکان" at bounding box center [505, 62] width 436 height 19
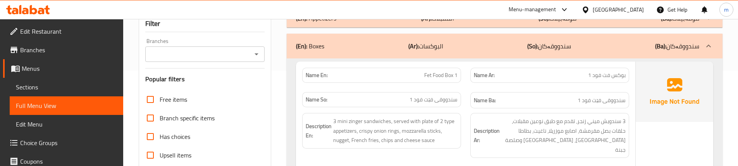
scroll to position [103, 0]
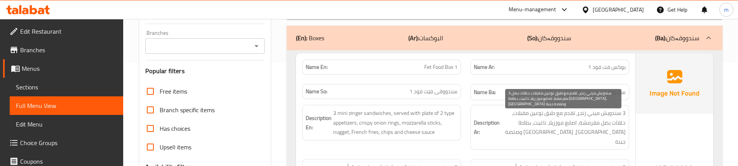
click at [596, 118] on span "3 سندويش ميني زنجر، تقدم مع طبق نوعين مقبلات، حلقات بصل مقرمشة، اصابع موزريلا، …" at bounding box center [563, 128] width 124 height 38
click at [593, 136] on span "3 سندويش ميني زنجر، تقدم مع طبق نوعين مقبلات، حلقات بصل مقرمشة، اصابع موزريلا، …" at bounding box center [563, 128] width 124 height 38
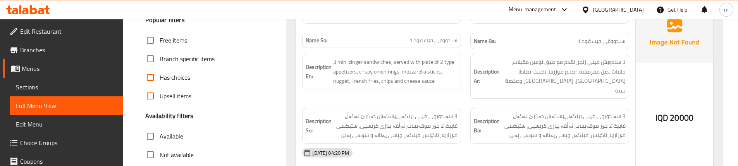
scroll to position [155, 0]
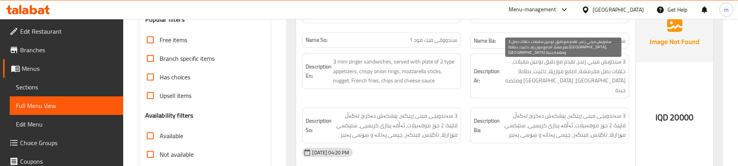
click at [618, 72] on span "3 سندويش ميني زنجر، تقدم مع طبق نوعين مقبلات، حلقات بصل مقرمشة، اصابع موزريلا، …" at bounding box center [563, 76] width 124 height 38
copy span "حلقات"
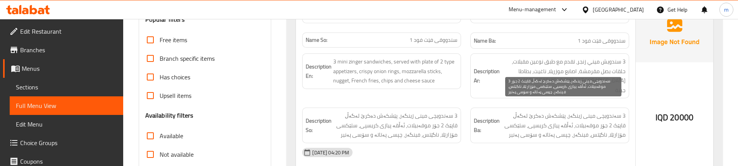
click at [598, 112] on span "3 سەندویچی مینی زینگەر، پێشکەش دەکرێ لەگەڵ قاپێک 2 جۆر موقەبیلات، ئەڵقە پیازی ک…" at bounding box center [563, 125] width 124 height 29
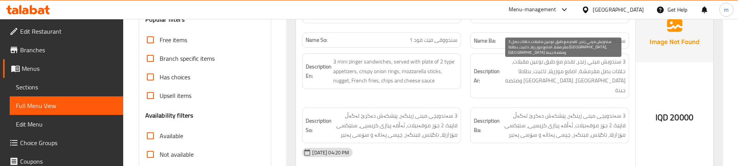
click at [574, 69] on span "3 سندويش ميني زنجر، تقدم مع طبق نوعين مقبلات، حلقات بصل مقرمشة، اصابع موزريلا، …" at bounding box center [563, 76] width 124 height 38
copy span "اصابع"
click at [608, 78] on span "3 سندويش ميني زنجر، تقدم مع طبق نوعين مقبلات، حلقات بصل مقرمشة، اصابع موزريلا، …" at bounding box center [563, 76] width 124 height 38
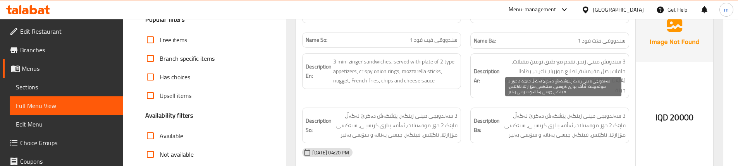
click at [538, 111] on span "3 سەندویچی مینی زینگەر، پێشکەش دەکرێ لەگەڵ قاپێک 2 جۆر موقەبیلات، ئەڵقە پیازی ک…" at bounding box center [563, 125] width 124 height 29
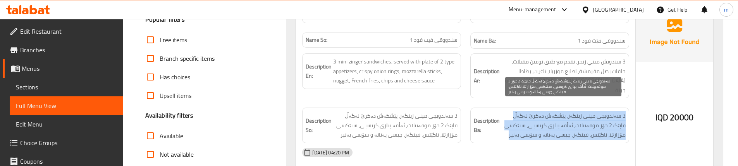
click at [538, 111] on span "3 سەندویچی مینی زینگەر، پێشکەش دەکرێ لەگەڵ قاپێک 2 جۆر موقەبیلات، ئەڵقە پیازی ک…" at bounding box center [563, 125] width 124 height 29
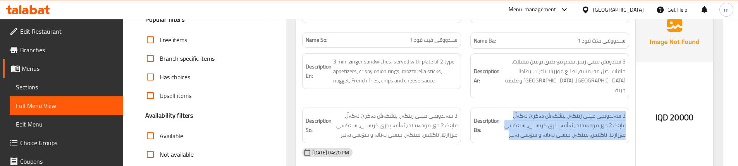
click at [463, 90] on div "Description En: 3 mini zinger sandwiches, served with plate of 2 type appetizer…" at bounding box center [382, 76] width 168 height 54
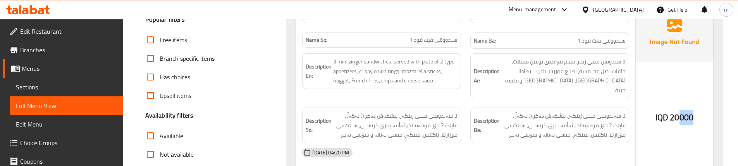
drag, startPoint x: 682, startPoint y: 112, endPoint x: 698, endPoint y: 112, distance: 16.3
click at [698, 112] on div "IQD 20000" at bounding box center [675, 96] width 78 height 189
click at [470, 91] on div "Description Ar: 3 سندويش ميني زنجر، تقدم مع طبق نوعين مقبلات، حلقات بصل مقرمشة،…" at bounding box center [550, 76] width 168 height 54
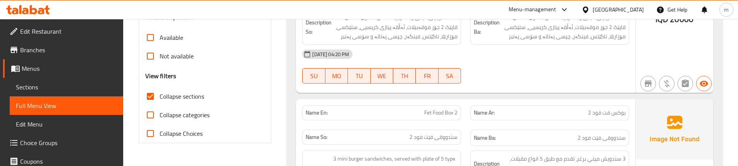
scroll to position [258, 0]
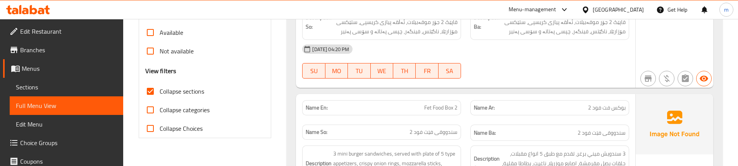
click at [463, 103] on div "Name En: Fet Food Box 2" at bounding box center [382, 108] width 168 height 24
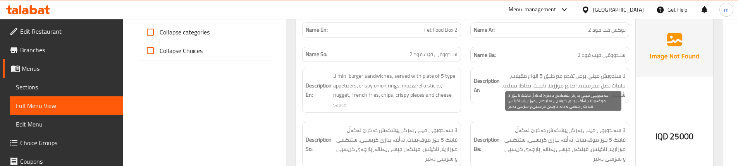
scroll to position [362, 0]
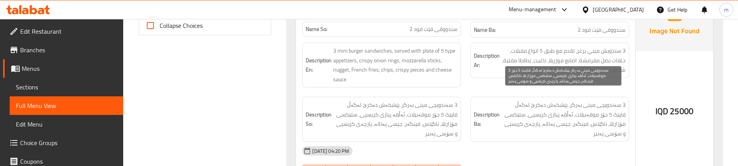
click at [571, 104] on span "3 سەندویچی مینی بەرگر، پێشکەش دەکرێ لەگەڵ قاپێک 5 جۆر موقەبیلات، ئەڵقە پیازی کر…" at bounding box center [563, 119] width 124 height 38
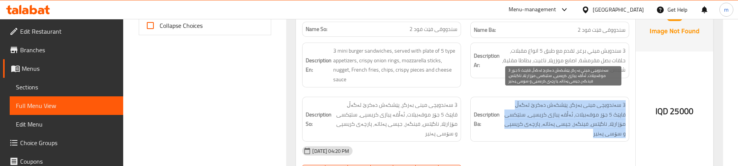
click at [571, 104] on span "3 سەندویچی مینی بەرگر، پێشکەش دەکرێ لەگەڵ قاپێک 5 جۆر موقەبیلات، ئەڵقە پیازی کر…" at bounding box center [563, 119] width 124 height 38
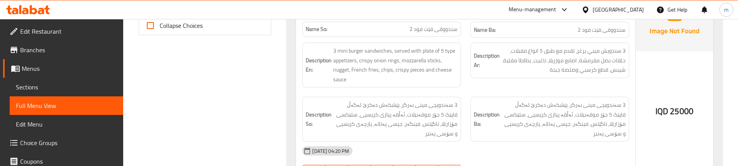
click at [465, 92] on div "Description So: 3 سەندویچی مینی بەرگر، پێشکەش دەکرێ لەگەڵ قاپێک 5 جۆر موقەبیلات…" at bounding box center [382, 119] width 168 height 54
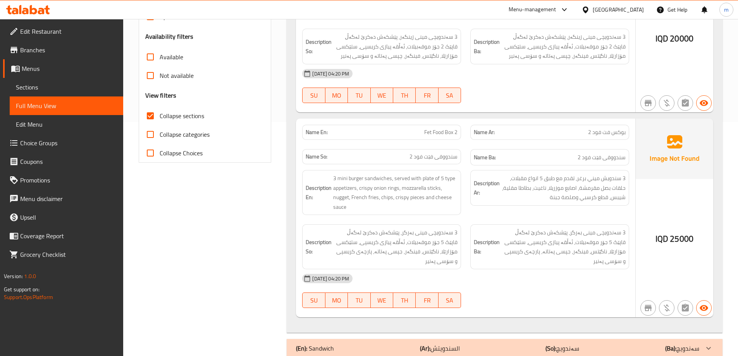
scroll to position [233, 0]
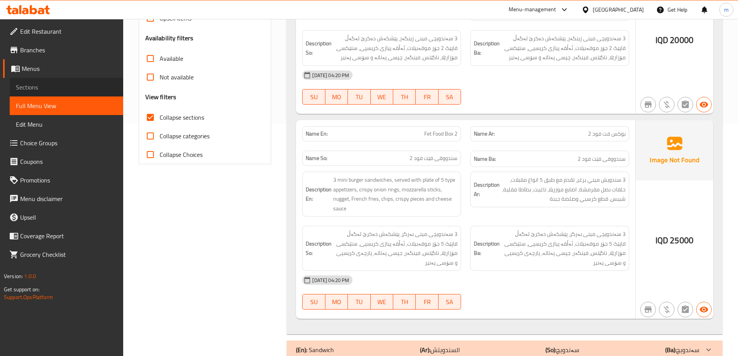
click at [31, 83] on span "Sections" at bounding box center [66, 87] width 101 height 9
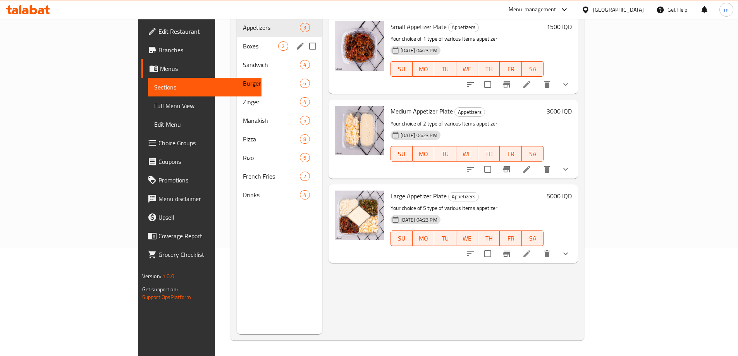
click at [243, 41] on span "Boxes" at bounding box center [260, 45] width 35 height 9
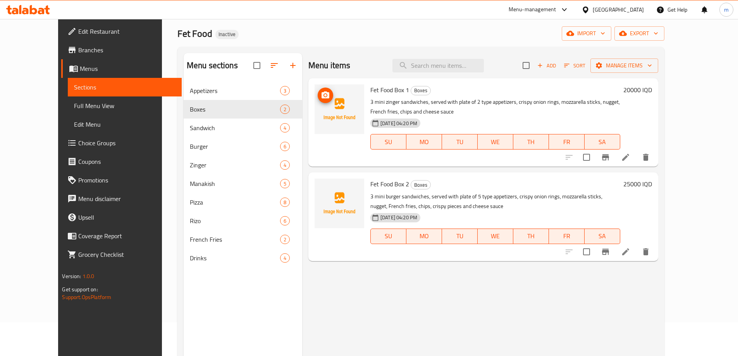
scroll to position [31, 0]
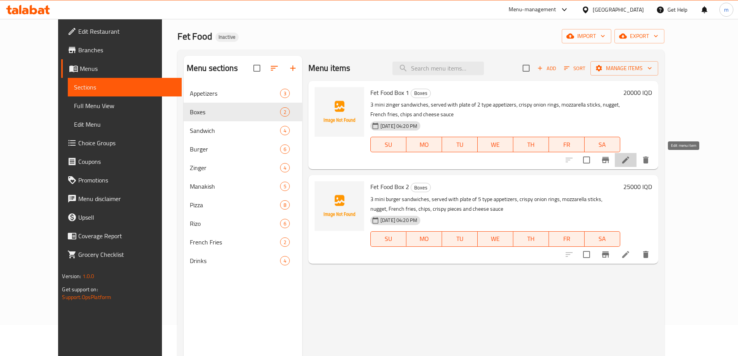
click at [630, 162] on icon at bounding box center [625, 159] width 9 height 9
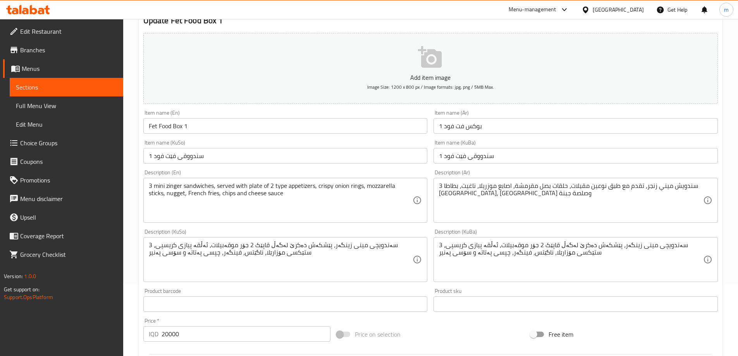
scroll to position [103, 0]
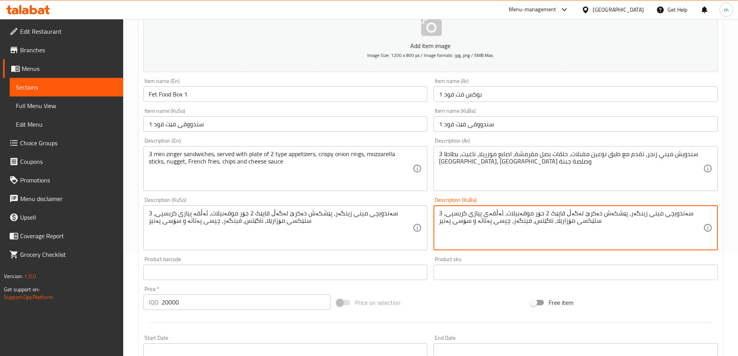
type textarea "3 سەندویچی مینی زینگەر، پێشکەش دەکرێ لەگەڵ قاپێک 2 جۆر موقەبیلات، ئەڵقەی پیازی …"
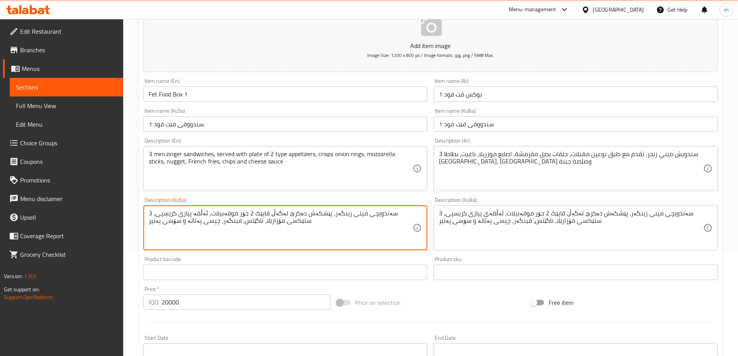
paste textarea "ی"
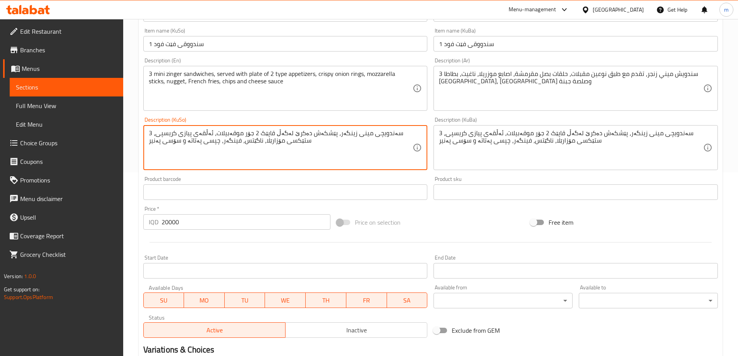
scroll to position [181, 0]
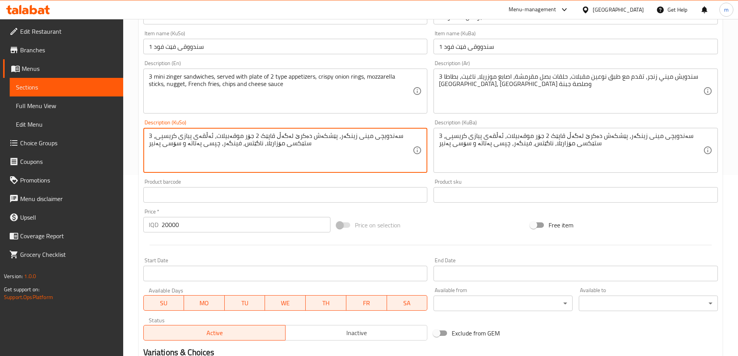
type textarea "3 سەندویچی مینی زینگەر، پێشکەش دەکرێ لەگەڵ قاپێک 2 جۆر موقەبیلات، ئەڵقەی پیازی …"
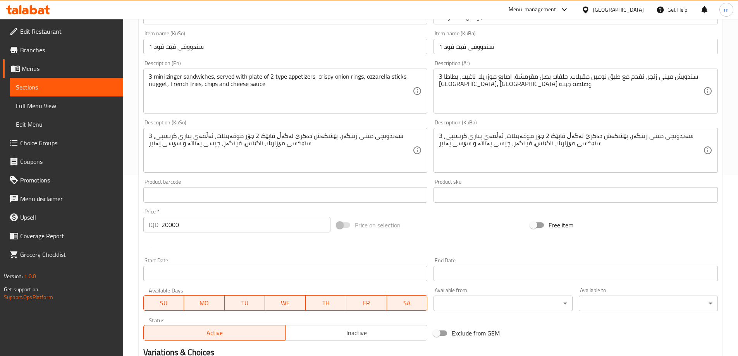
click at [370, 122] on div "Description (KuSo) 3 سەندویچی مینی زینگەر، پێشکەش دەکرێ لەگەڵ قاپێک 2 جۆر موقەب…" at bounding box center [285, 146] width 284 height 53
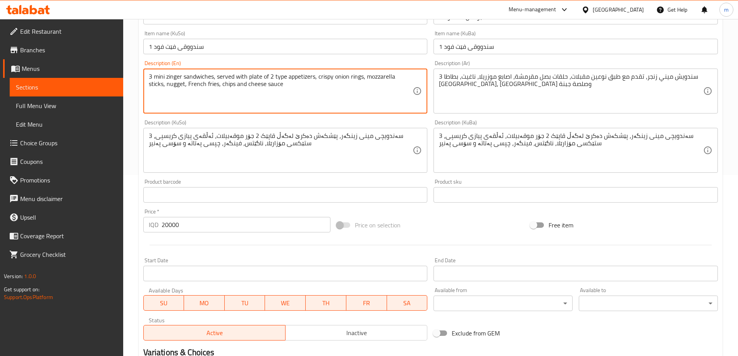
type textarea "3 mini zinger sandwiches, served with plate of 2 type appetizers, crispy onion …"
click at [363, 121] on div "Description (KuSo) 3 سەندویچی مینی زینگەر، پێشکەش دەکرێ لەگەڵ قاپێک 2 جۆر موقەب…" at bounding box center [285, 146] width 284 height 53
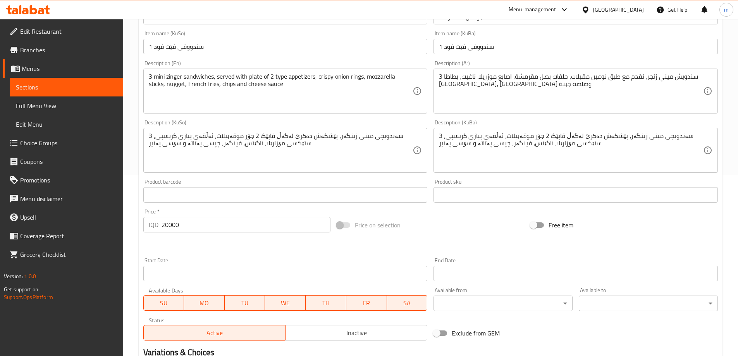
click at [434, 118] on div "Description (KuBa) 3 سەندویچی مینی زینگەر، پێشکەش دەکرێ لەگەڵ قاپێک 2 جۆر موقەب…" at bounding box center [576, 146] width 291 height 59
click at [478, 138] on textarea "3 سەندویچی مینی زینگەر، پێشکەش دەکرێ لەگەڵ قاپێک 2 جۆر موقەبیلات، ئەڵقەی پیازی …" at bounding box center [571, 150] width 264 height 37
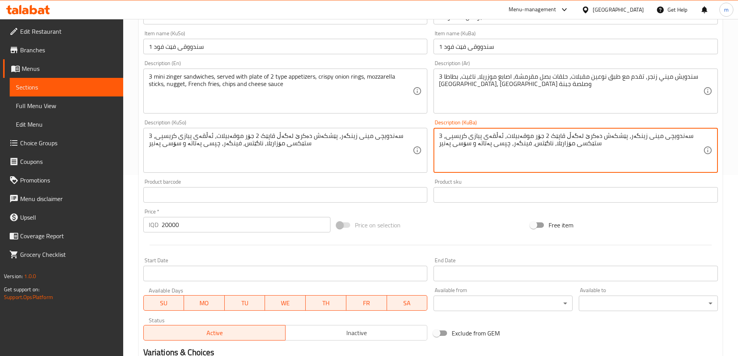
click at [478, 138] on textarea "3 سەندویچی مینی زینگەر، پێشکەش دەکرێ لەگەڵ قاپێک 2 جۆر موقەبیلات، ئەڵقەی پیازی …" at bounding box center [571, 150] width 264 height 37
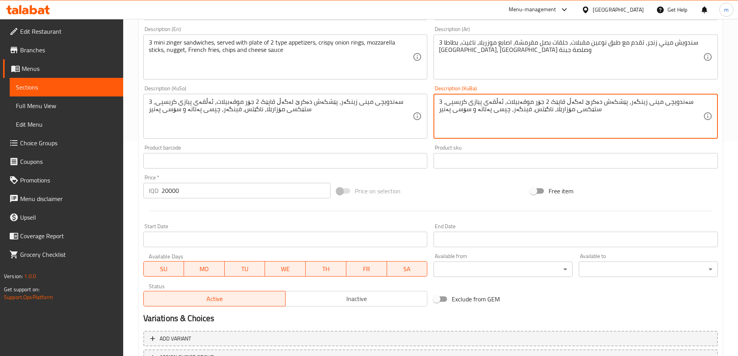
scroll to position [281, 0]
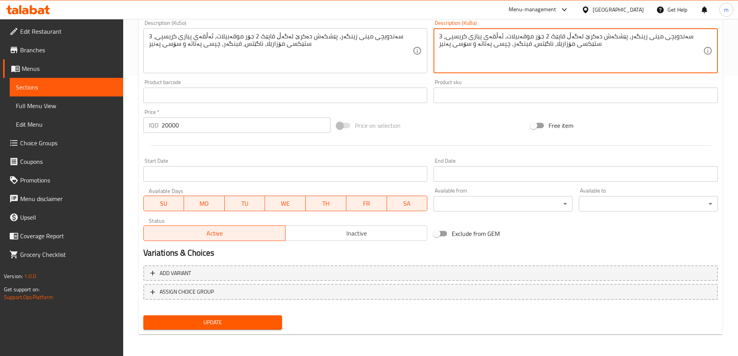
click at [234, 321] on span "Update" at bounding box center [213, 323] width 127 height 10
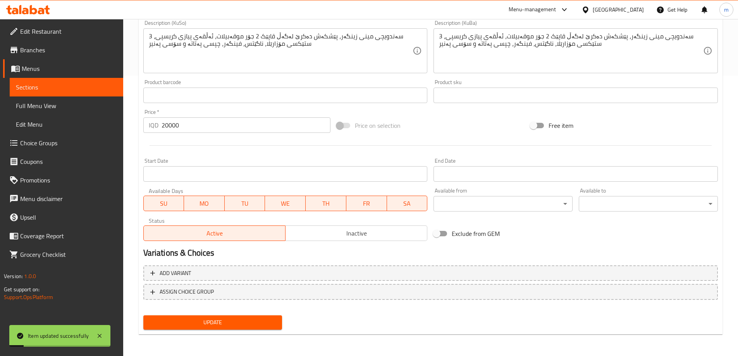
click at [62, 81] on link "Sections" at bounding box center [67, 87] width 114 height 19
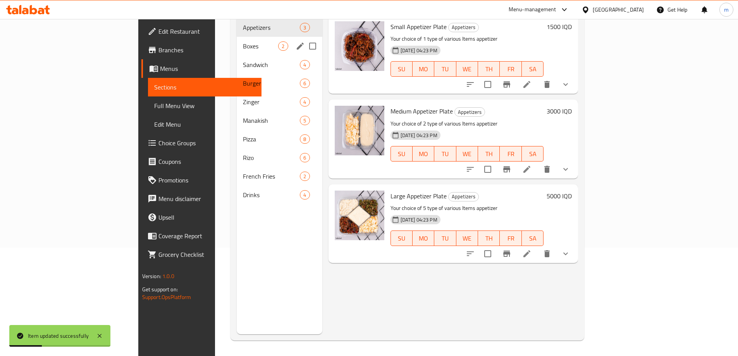
click at [243, 41] on span "Boxes" at bounding box center [260, 45] width 35 height 9
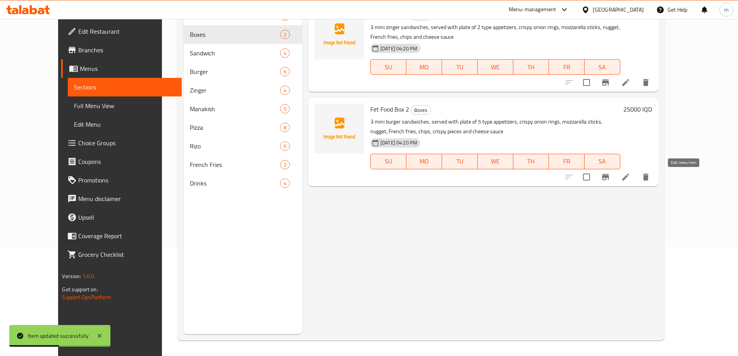
click at [630, 176] on icon at bounding box center [625, 176] width 9 height 9
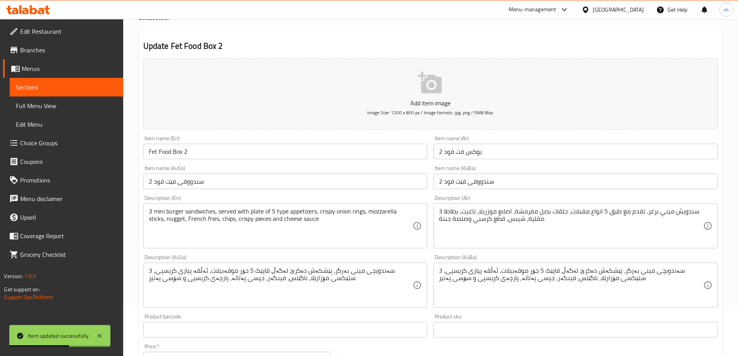
scroll to position [129, 0]
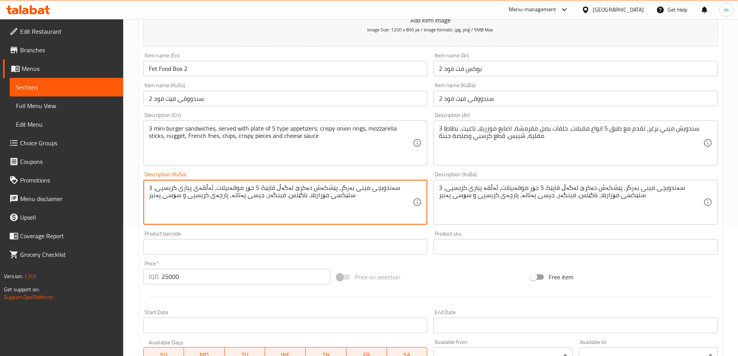
type textarea "3 سەندویچی مینی بەرگر، پێشکەش دەکرێ لەگەڵ قاپێک 5 جۆر موقەبیلات، ئەڵقەی پیازی ک…"
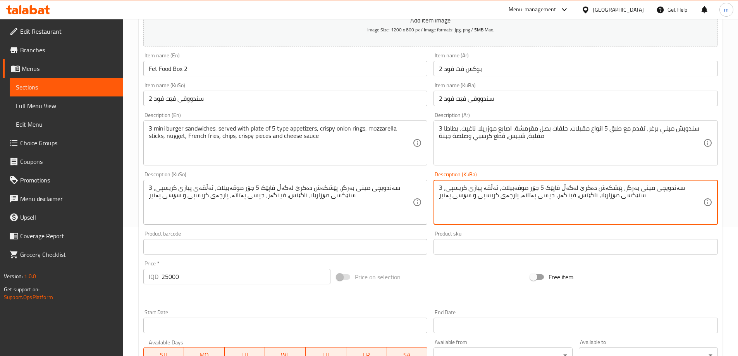
paste textarea "ی"
type textarea "3 سەندویچی مینی بەرگر، پێشکەش دەکرێ لەگەڵ قاپێک 5 جۆر موقەبیلات، ئەڵقەی پیازی ک…"
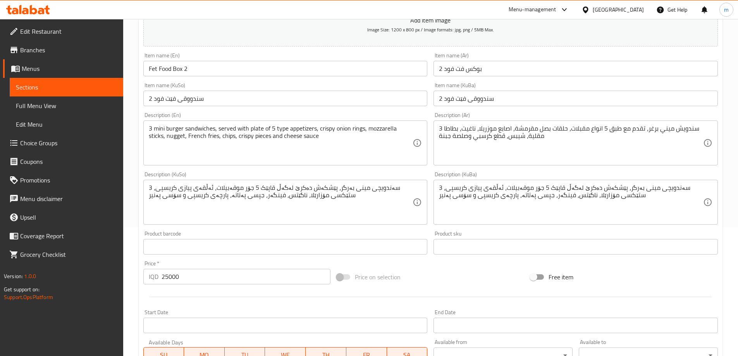
click at [409, 171] on div "Description (KuSo) 3 سەندویچی مینی بەرگر، پێشکەش دەکرێ لەگەڵ قاپێک 5 جۆر موقەبی…" at bounding box center [285, 198] width 291 height 59
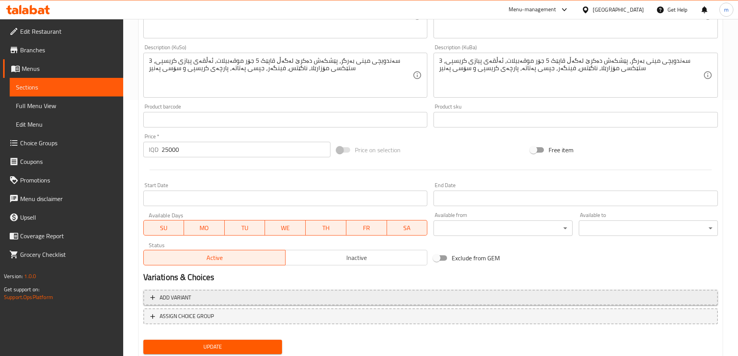
scroll to position [258, 0]
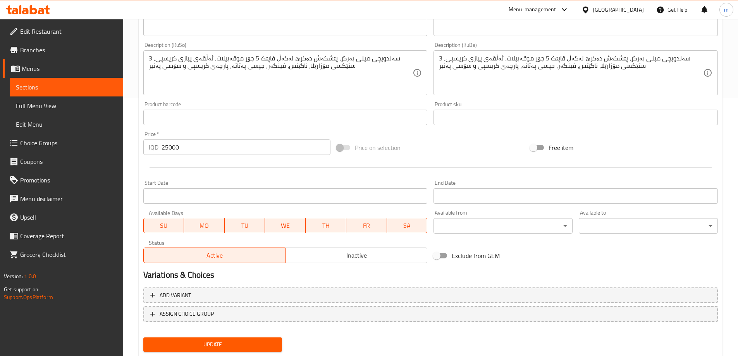
click at [185, 340] on span "Update" at bounding box center [213, 345] width 127 height 10
click at [62, 108] on span "Full Menu View" at bounding box center [66, 105] width 101 height 9
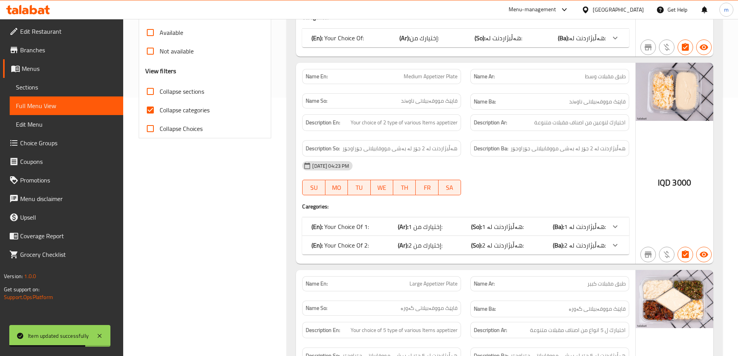
click at [150, 111] on input "Collapse categories" at bounding box center [150, 110] width 19 height 19
checkbox input "false"
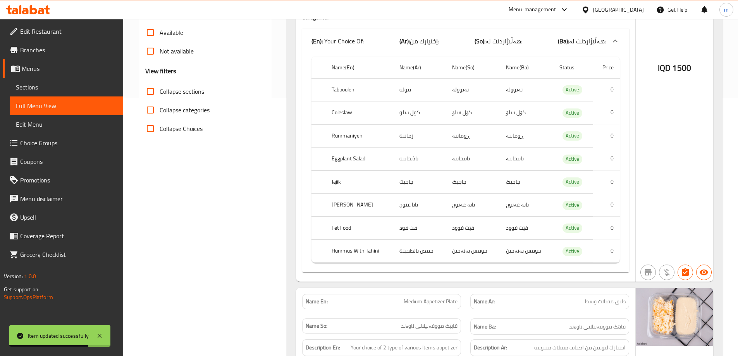
click at [150, 96] on input "Collapse sections" at bounding box center [150, 91] width 19 height 19
checkbox input "true"
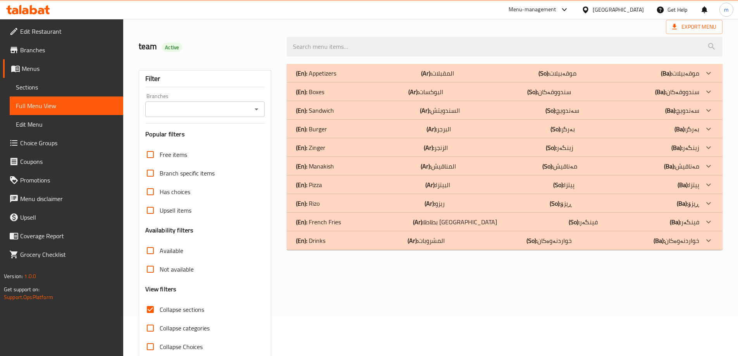
scroll to position [56, 0]
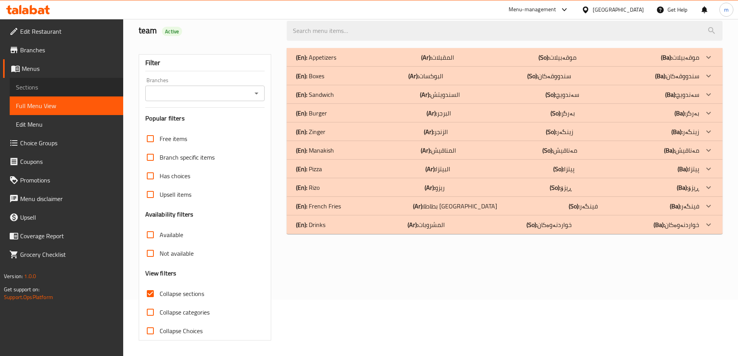
click at [65, 81] on link "Sections" at bounding box center [67, 87] width 114 height 19
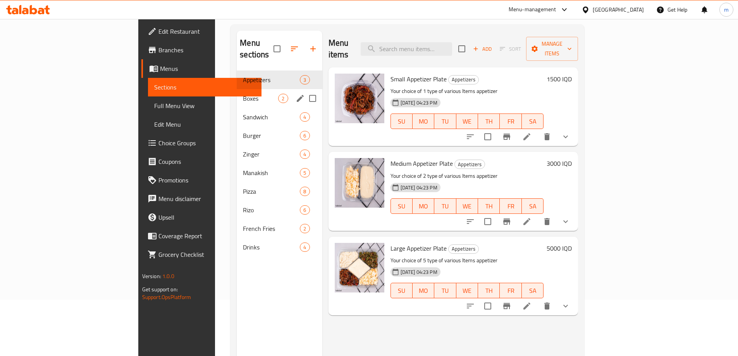
click at [237, 91] on div "Boxes 2" at bounding box center [279, 98] width 85 height 19
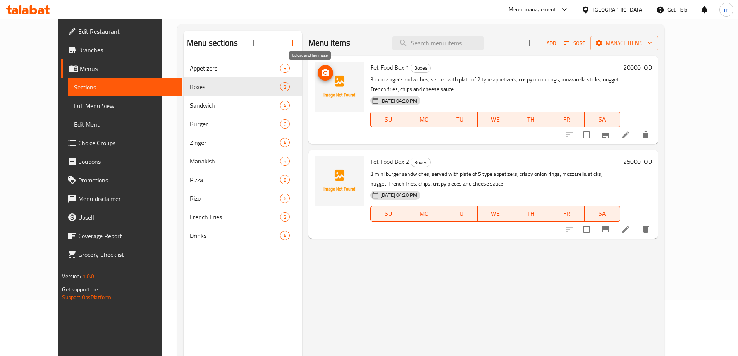
click at [322, 71] on icon "upload picture" at bounding box center [326, 72] width 8 height 7
click at [322, 75] on icon "upload picture" at bounding box center [326, 72] width 8 height 7
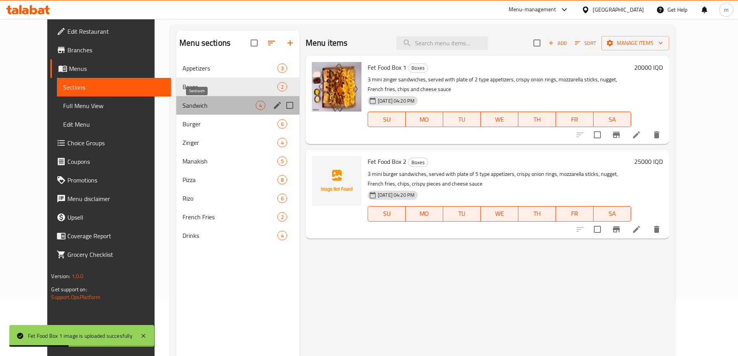
click at [184, 105] on span "Sandwich" at bounding box center [219, 105] width 73 height 9
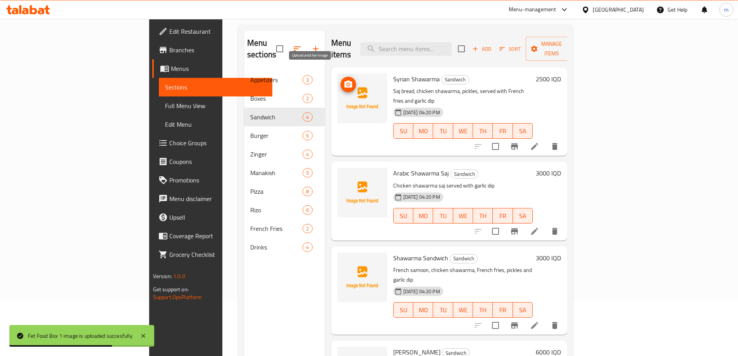
click at [341, 78] on button "upload picture" at bounding box center [349, 85] width 16 height 16
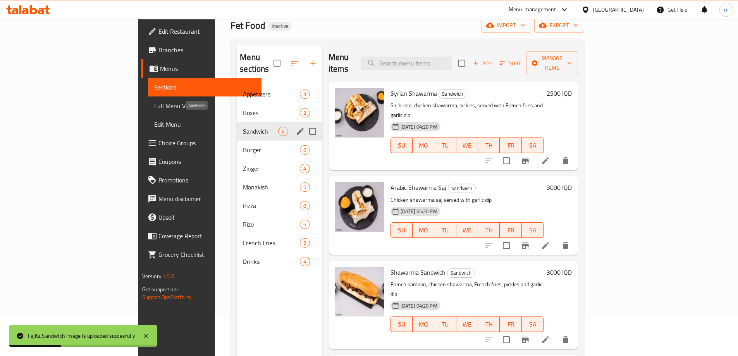
scroll to position [31, 0]
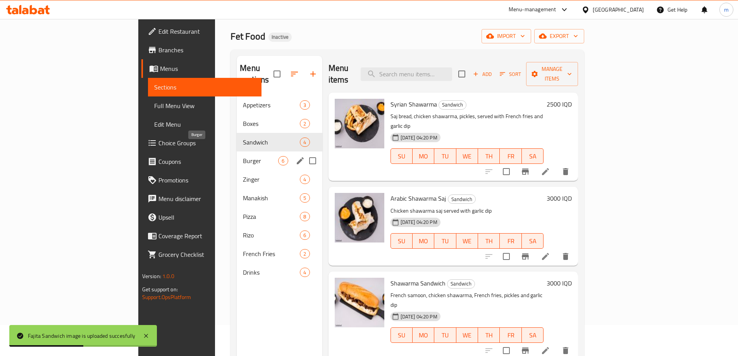
click at [243, 156] on span "Burger" at bounding box center [260, 160] width 35 height 9
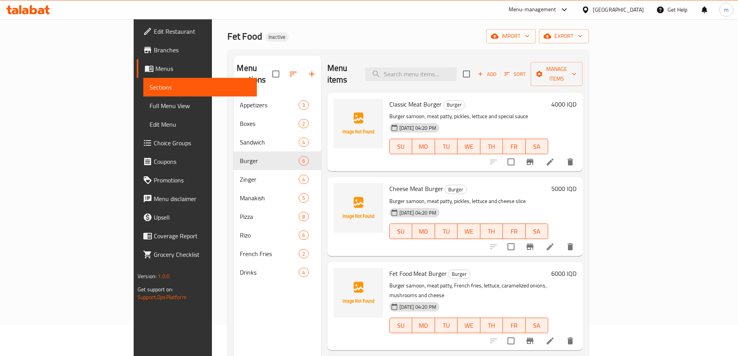
click at [363, 59] on div "Menu items Add Sort Manage items" at bounding box center [454, 74] width 255 height 37
click at [340, 105] on icon "upload picture" at bounding box center [344, 109] width 9 height 9
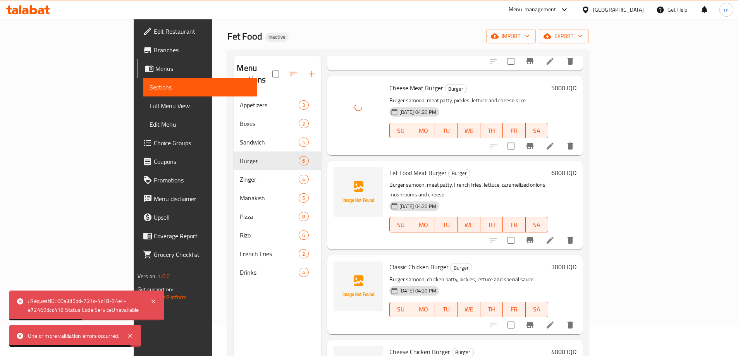
scroll to position [103, 0]
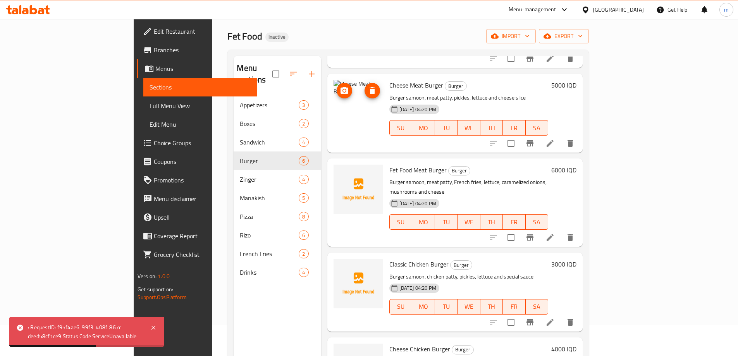
click at [341, 87] on icon "upload picture" at bounding box center [345, 90] width 8 height 7
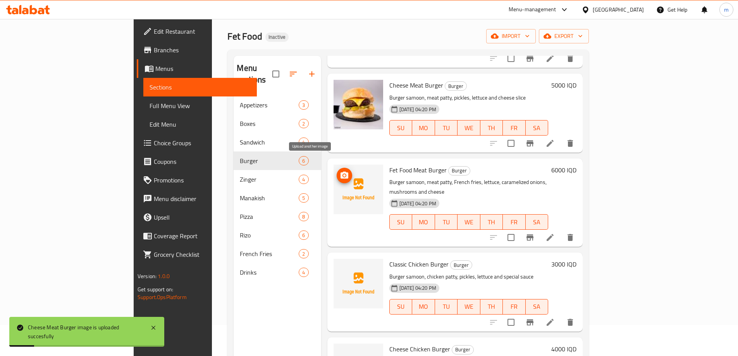
click at [341, 172] on icon "upload picture" at bounding box center [345, 175] width 8 height 7
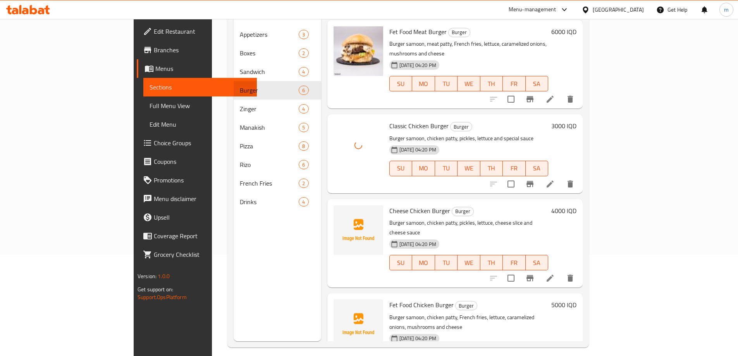
scroll to position [109, 0]
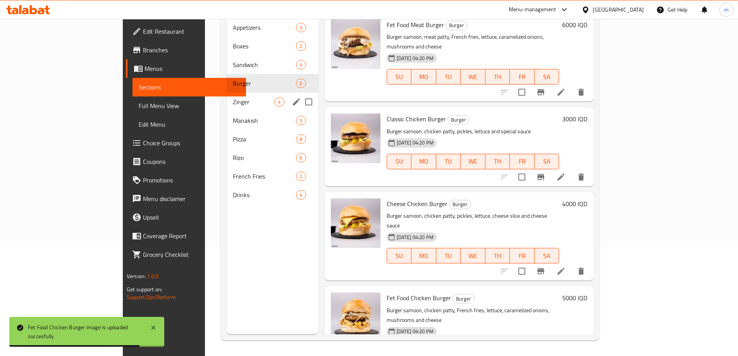
click at [227, 97] on div "Zinger 4" at bounding box center [273, 102] width 92 height 19
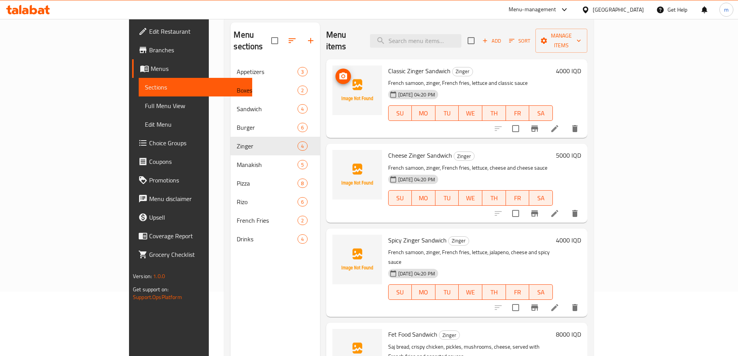
scroll to position [57, 0]
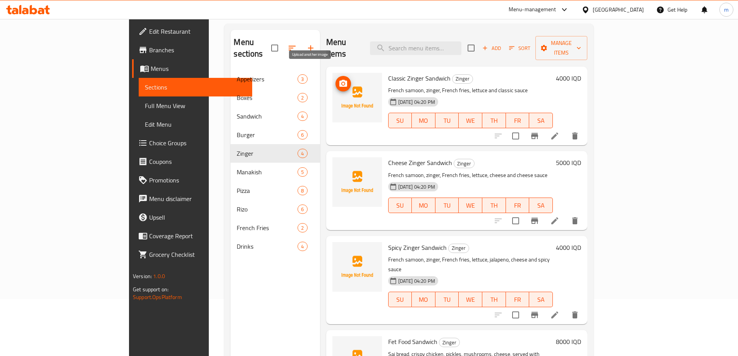
click at [336, 79] on span "upload picture" at bounding box center [344, 83] width 16 height 9
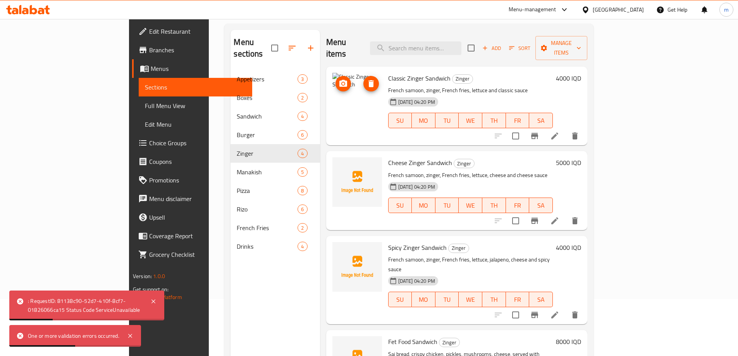
click at [342, 83] on circle "upload picture" at bounding box center [343, 84] width 2 height 2
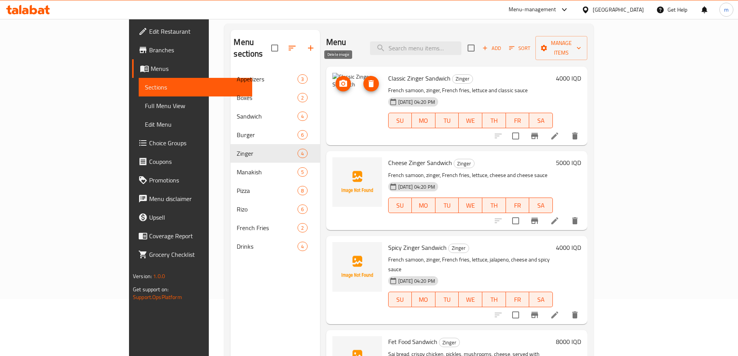
click at [369, 80] on icon "delete image" at bounding box center [371, 83] width 5 height 7
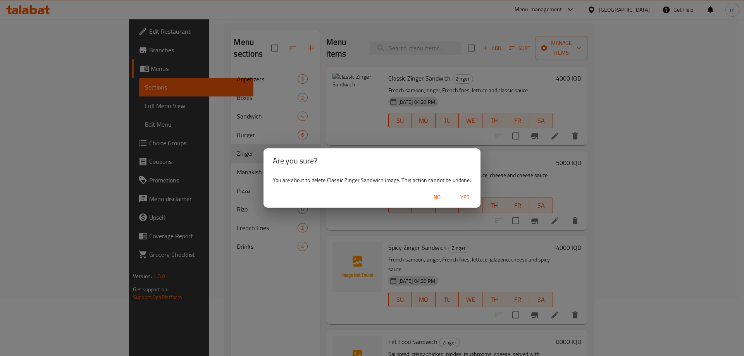
click at [434, 196] on span "No" at bounding box center [437, 198] width 19 height 10
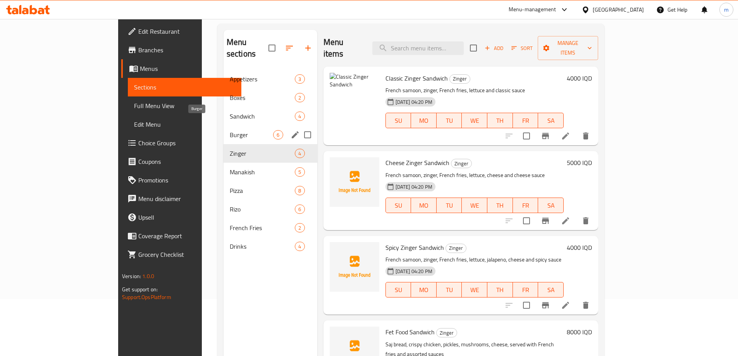
click at [230, 130] on span "Burger" at bounding box center [252, 134] width 44 height 9
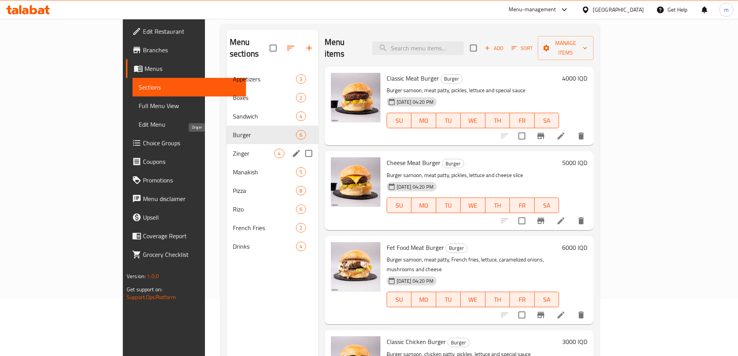
click at [233, 149] on span "Zinger" at bounding box center [254, 153] width 42 height 9
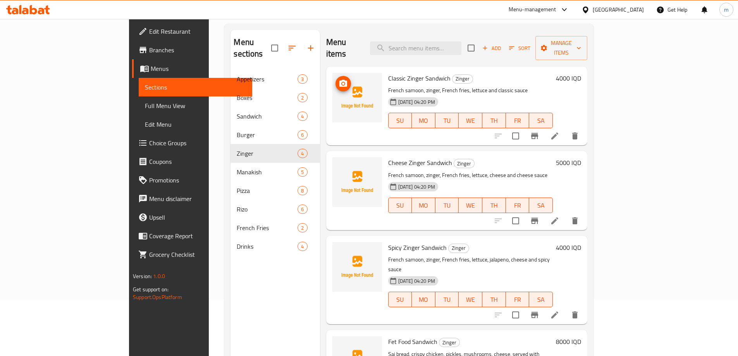
click at [336, 79] on span "upload picture" at bounding box center [344, 83] width 16 height 9
click at [388, 72] on span "Classic Zinger Sandwich" at bounding box center [419, 78] width 62 height 12
copy h6 "Classic Zinger Sandwich"
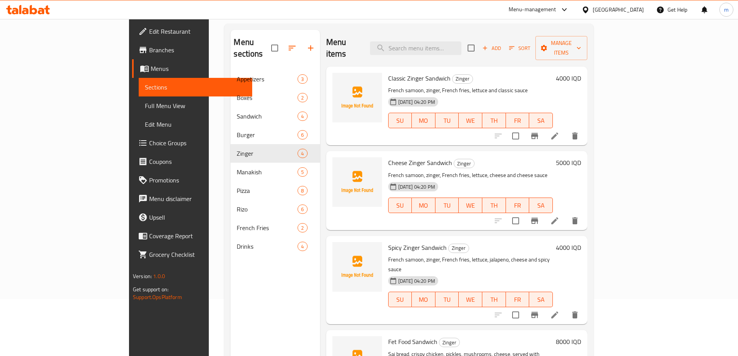
click at [398, 157] on span "Cheese Zinger Sandwich" at bounding box center [420, 163] width 64 height 12
copy h6 "Cheese Zinger Sandwich"
click at [388, 242] on span "Spicy Zinger Sandwich" at bounding box center [417, 248] width 59 height 12
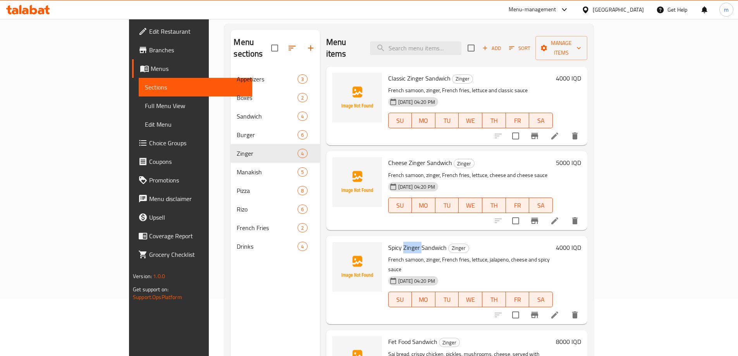
click at [388, 242] on span "Spicy Zinger Sandwich" at bounding box center [417, 248] width 59 height 12
copy h6 "Spicy Zinger Sandwich"
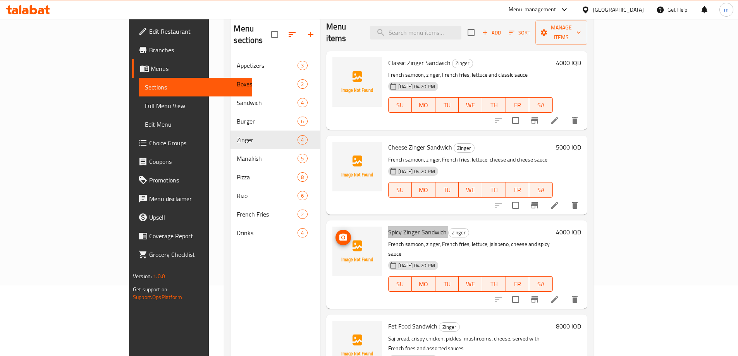
scroll to position [83, 0]
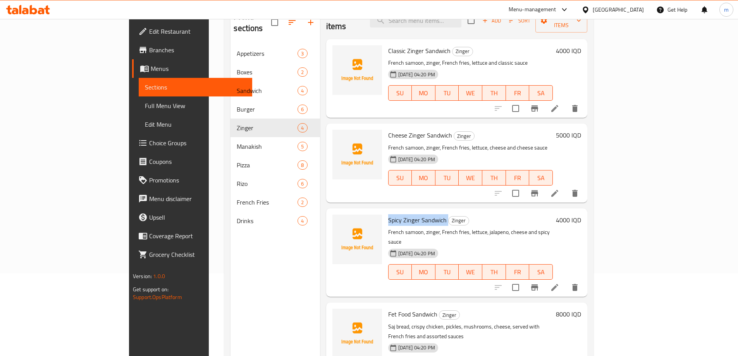
click at [349, 264] on div at bounding box center [357, 253] width 56 height 82
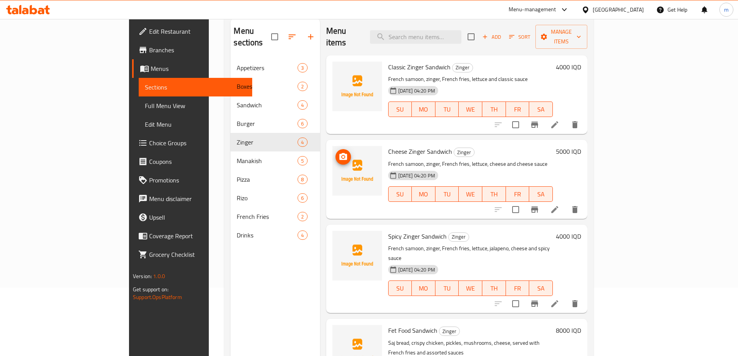
scroll to position [57, 0]
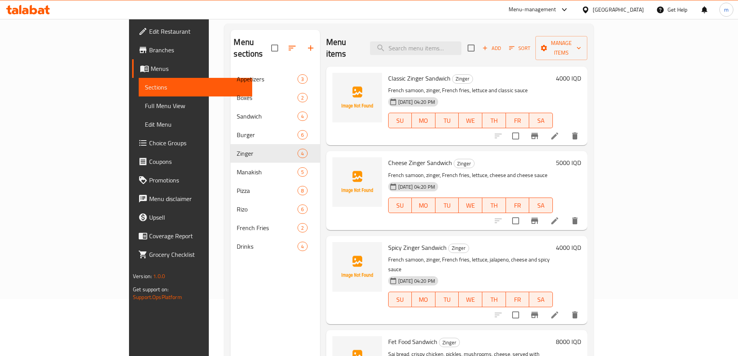
click at [145, 108] on span "Full Menu View" at bounding box center [195, 105] width 101 height 9
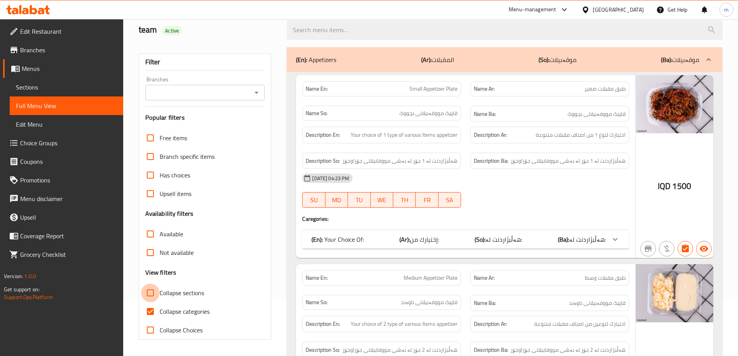
click at [146, 294] on input "Collapse sections" at bounding box center [150, 293] width 19 height 19
checkbox input "true"
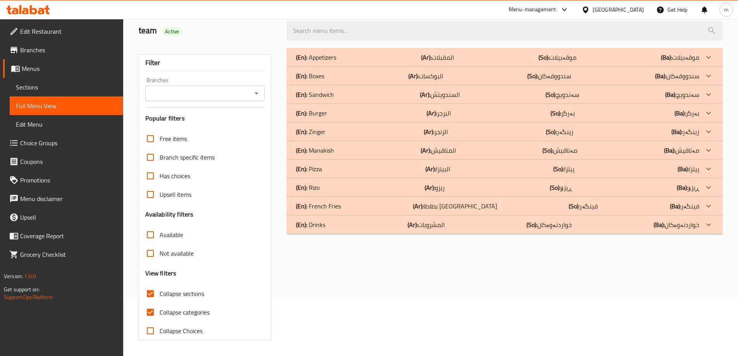
click at [151, 309] on input "Collapse categories" at bounding box center [150, 312] width 19 height 19
checkbox input "false"
click at [46, 90] on span "Sections" at bounding box center [66, 87] width 101 height 9
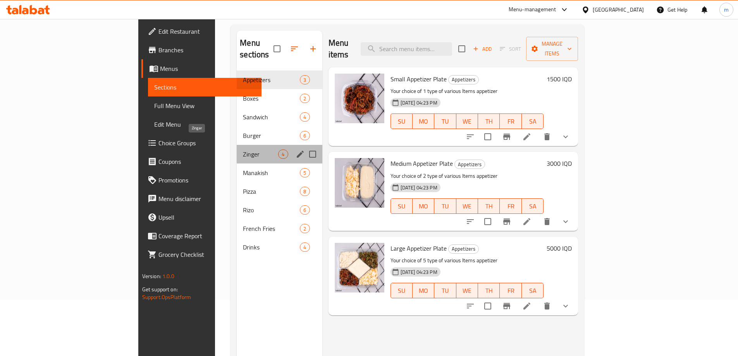
click at [243, 150] on span "Zinger" at bounding box center [260, 154] width 35 height 9
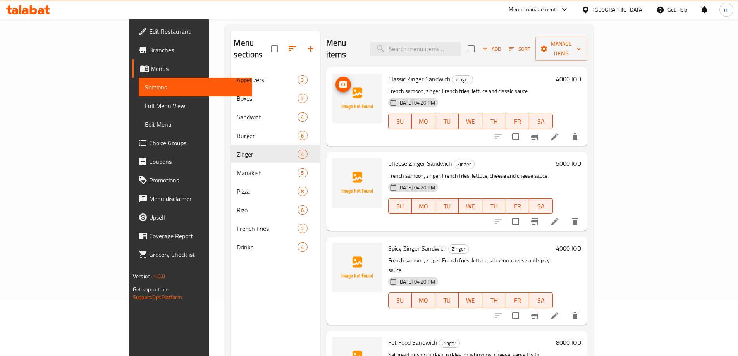
click at [339, 80] on icon "upload picture" at bounding box center [343, 84] width 9 height 9
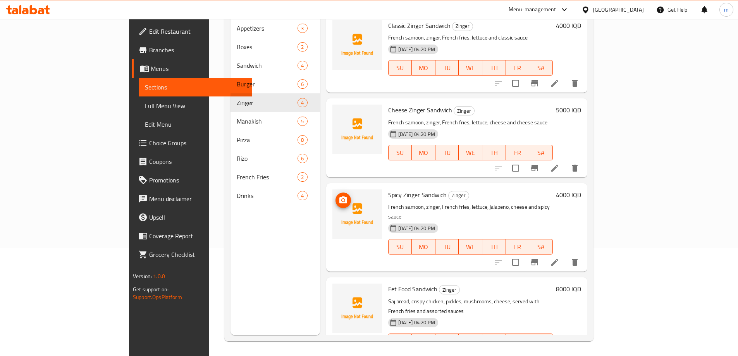
scroll to position [109, 0]
click at [342, 293] on circle "upload picture" at bounding box center [343, 294] width 2 height 2
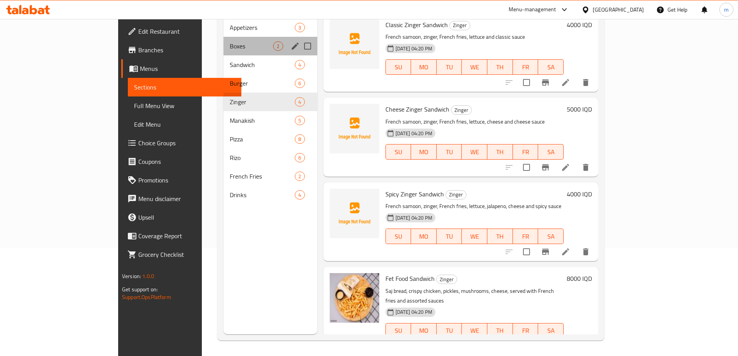
click at [224, 40] on div "Boxes 2" at bounding box center [271, 46] width 94 height 19
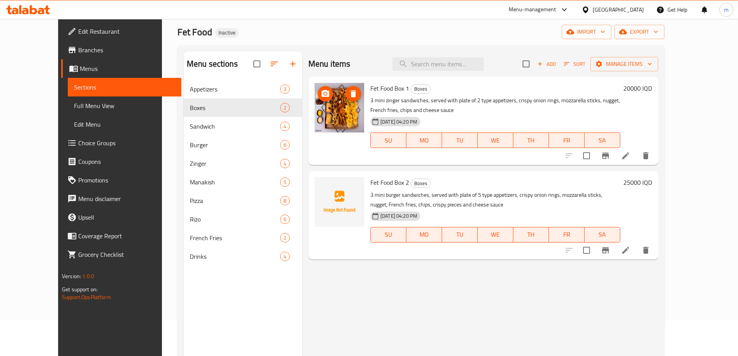
scroll to position [5, 0]
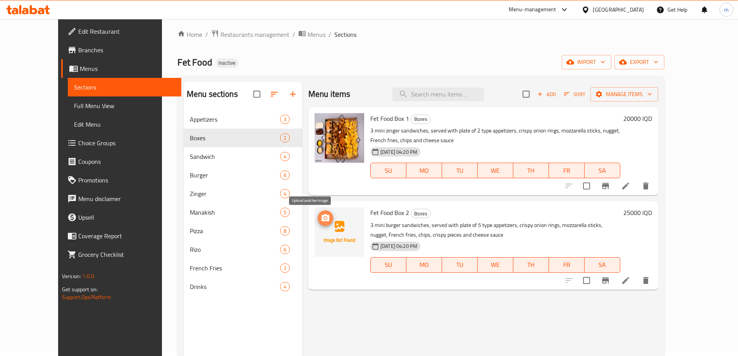
click at [318, 226] on button "upload picture" at bounding box center [326, 218] width 16 height 16
drag, startPoint x: 361, startPoint y: 225, endPoint x: 413, endPoint y: 223, distance: 52.3
click at [413, 223] on p "3 mini burger sandwiches, served with plate of 5 type appetizers, crispy onion …" at bounding box center [495, 229] width 250 height 19
copy p "mini burger sandwiches"
click at [322, 218] on icon "upload picture" at bounding box center [326, 217] width 8 height 7
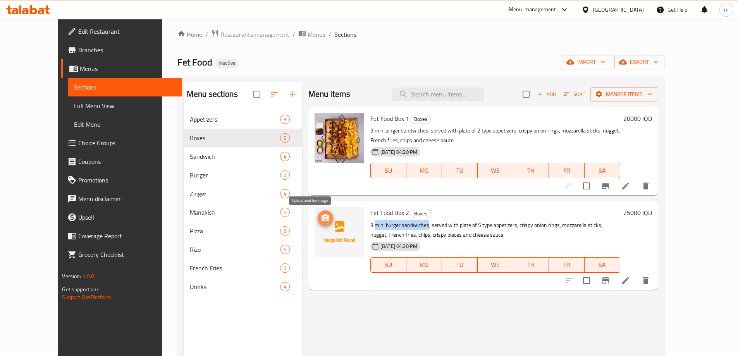
click at [321, 214] on icon "upload picture" at bounding box center [325, 218] width 9 height 9
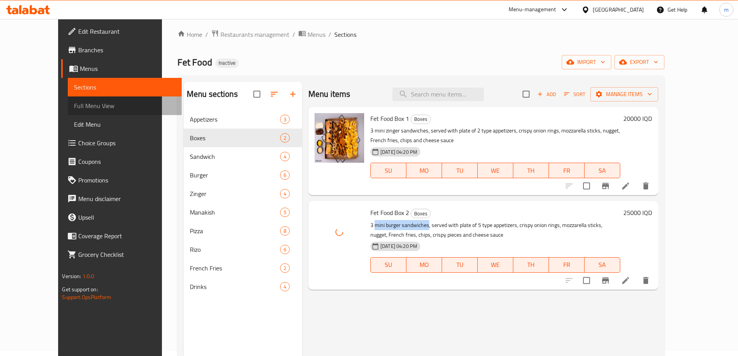
click at [74, 105] on span "Full Menu View" at bounding box center [124, 105] width 101 height 9
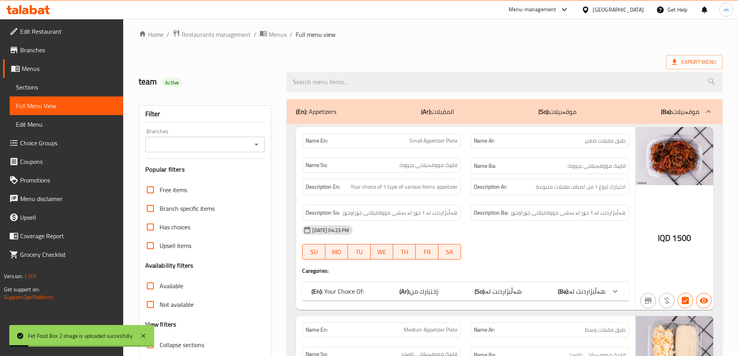
click at [253, 144] on icon "Open" at bounding box center [256, 144] width 9 height 9
click at [197, 177] on li "Fet Food, Zayona" at bounding box center [205, 178] width 120 height 14
type input "Fet Food, Zayona"
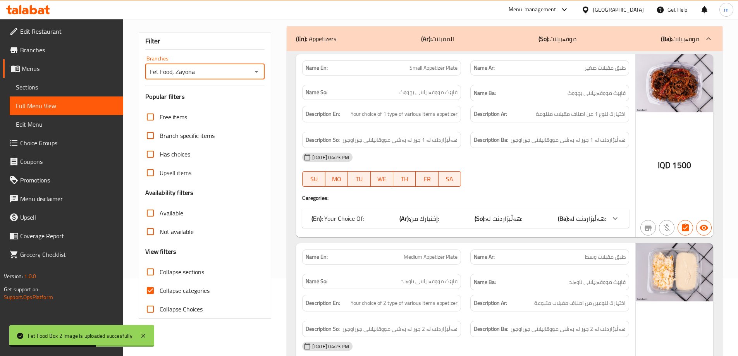
scroll to position [83, 0]
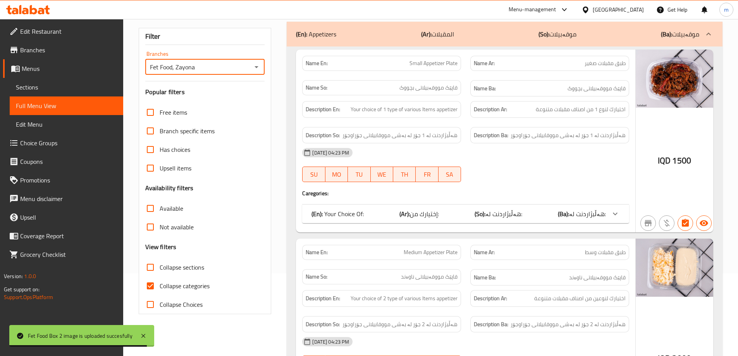
click at [36, 45] on span "Branches" at bounding box center [68, 49] width 97 height 9
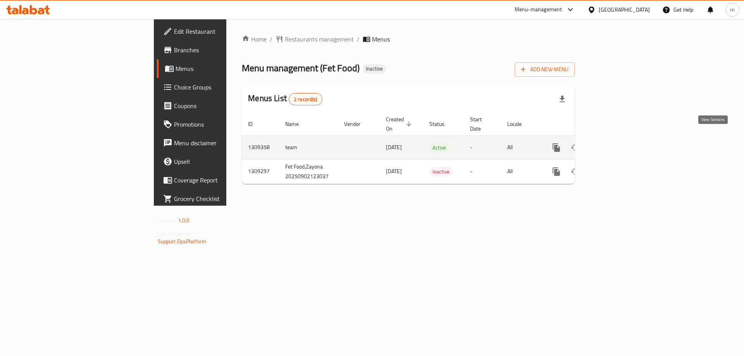
click at [622, 140] on link "enhanced table" at bounding box center [612, 147] width 19 height 19
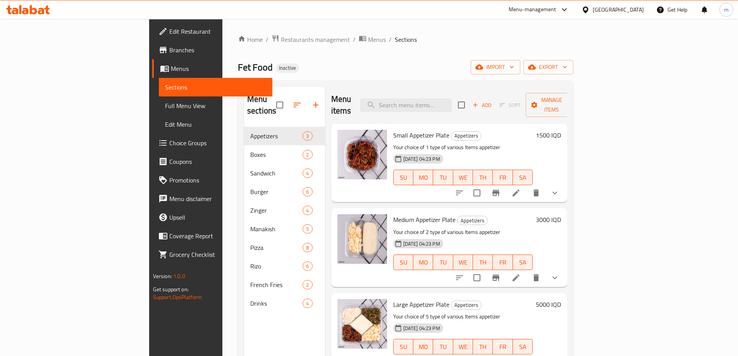
click at [165, 109] on span "Full Menu View" at bounding box center [215, 105] width 101 height 9
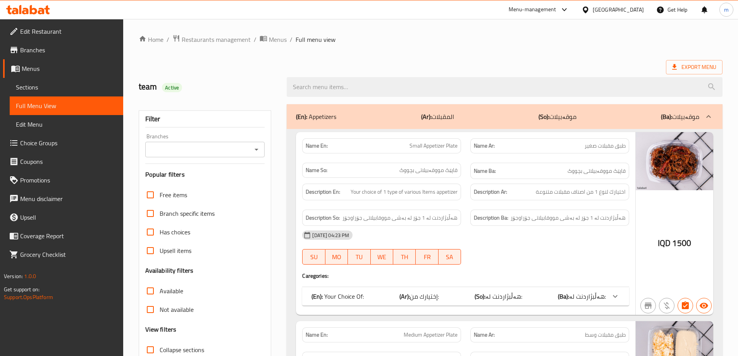
click at [260, 152] on icon "Open" at bounding box center [256, 149] width 9 height 9
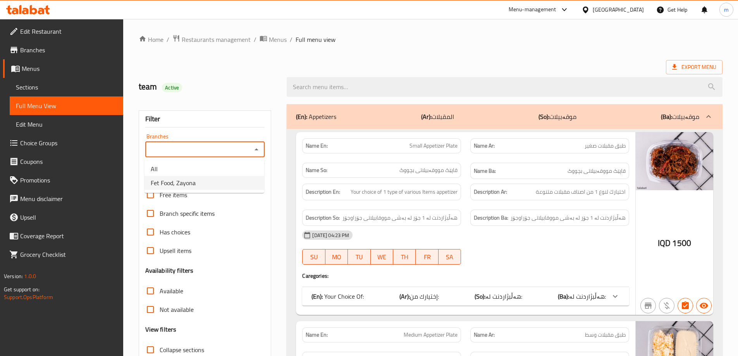
click at [188, 185] on span "Fet Food, Zayona" at bounding box center [173, 182] width 45 height 9
type input "Fet Food, Zayona"
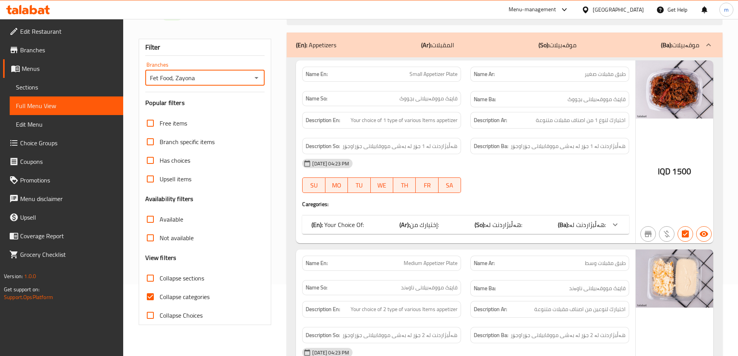
scroll to position [78, 0]
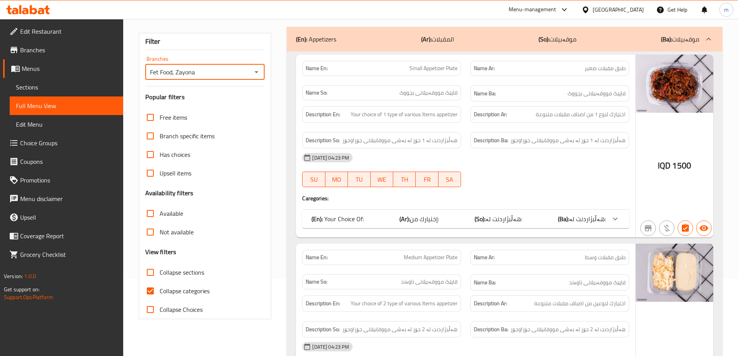
click at [150, 270] on input "Collapse sections" at bounding box center [150, 272] width 19 height 19
checkbox input "true"
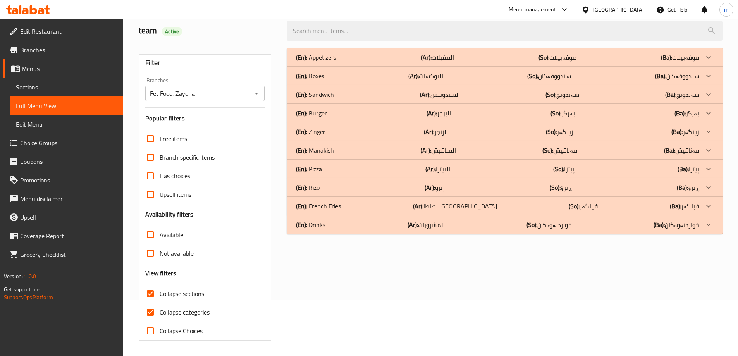
click at [148, 303] on input "Collapse categories" at bounding box center [150, 312] width 19 height 19
checkbox input "false"
click at [342, 62] on div "(En): Boxes (Ar): البوكسات (So): سندووقەکان (Ba): سندووقەکان" at bounding box center [497, 57] width 403 height 9
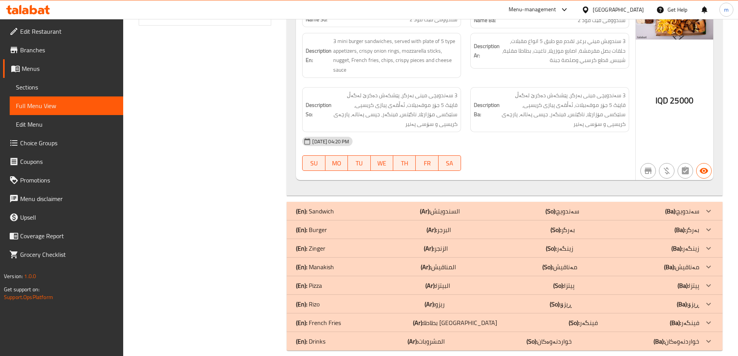
scroll to position [372, 0]
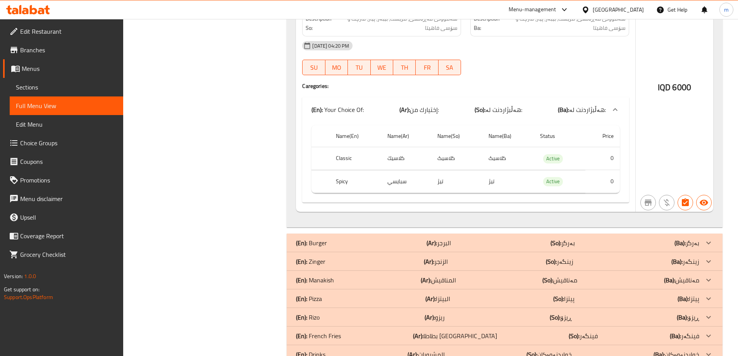
scroll to position [1174, 0]
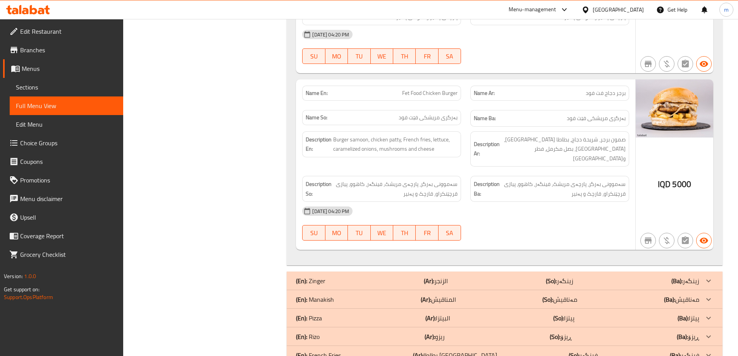
scroll to position [2202, 0]
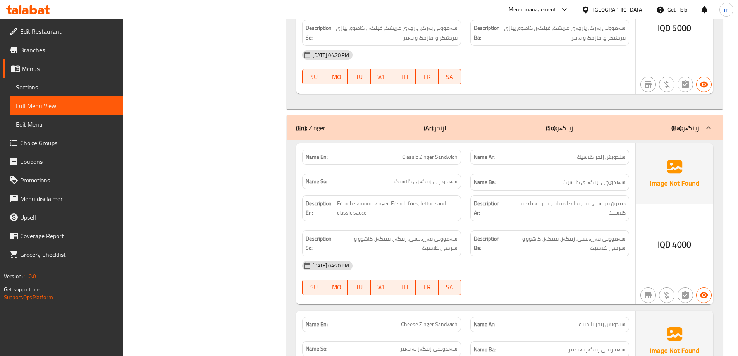
scroll to position [2353, 0]
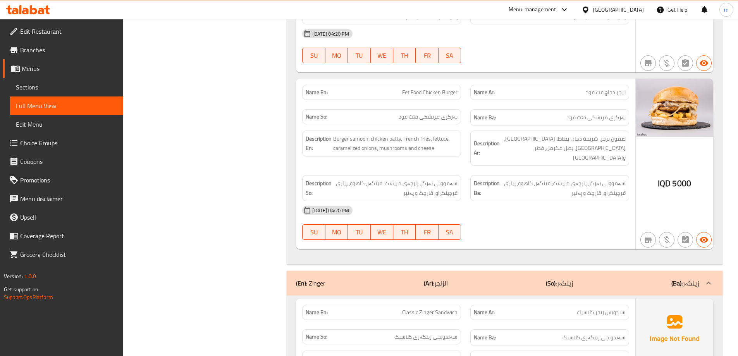
scroll to position [2379, 0]
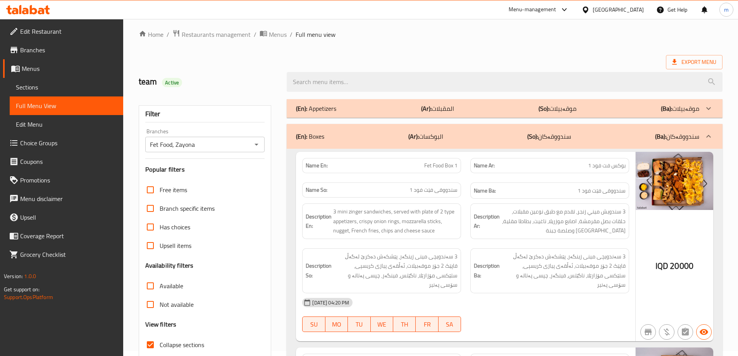
scroll to position [2, 0]
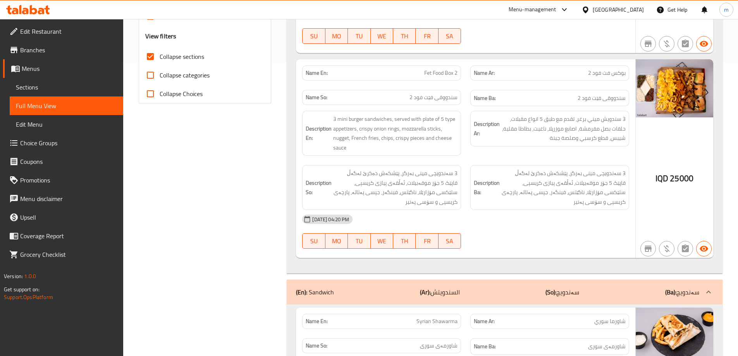
scroll to position [0, 0]
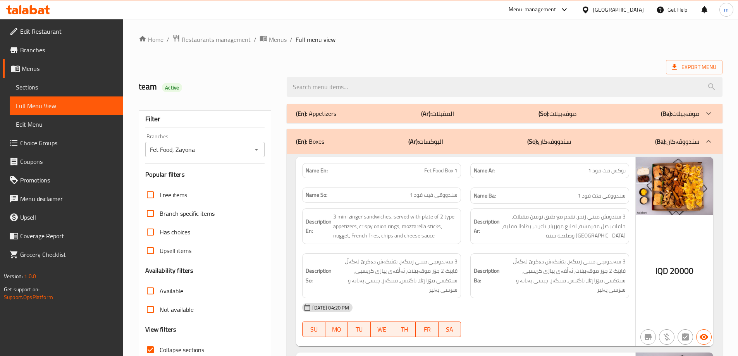
click at [279, 72] on div "team Active" at bounding box center [208, 87] width 148 height 34
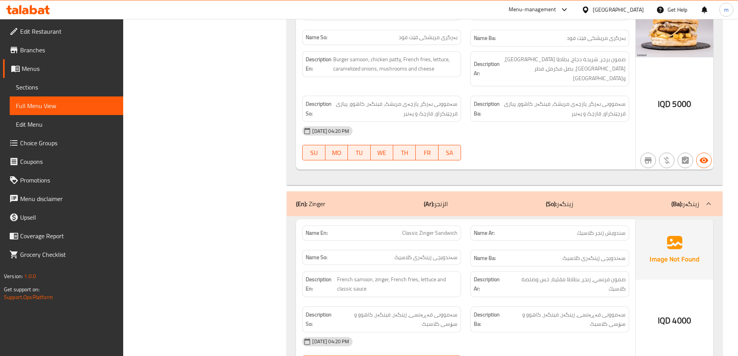
scroll to position [2276, 0]
